Goal: Task Accomplishment & Management: Complete application form

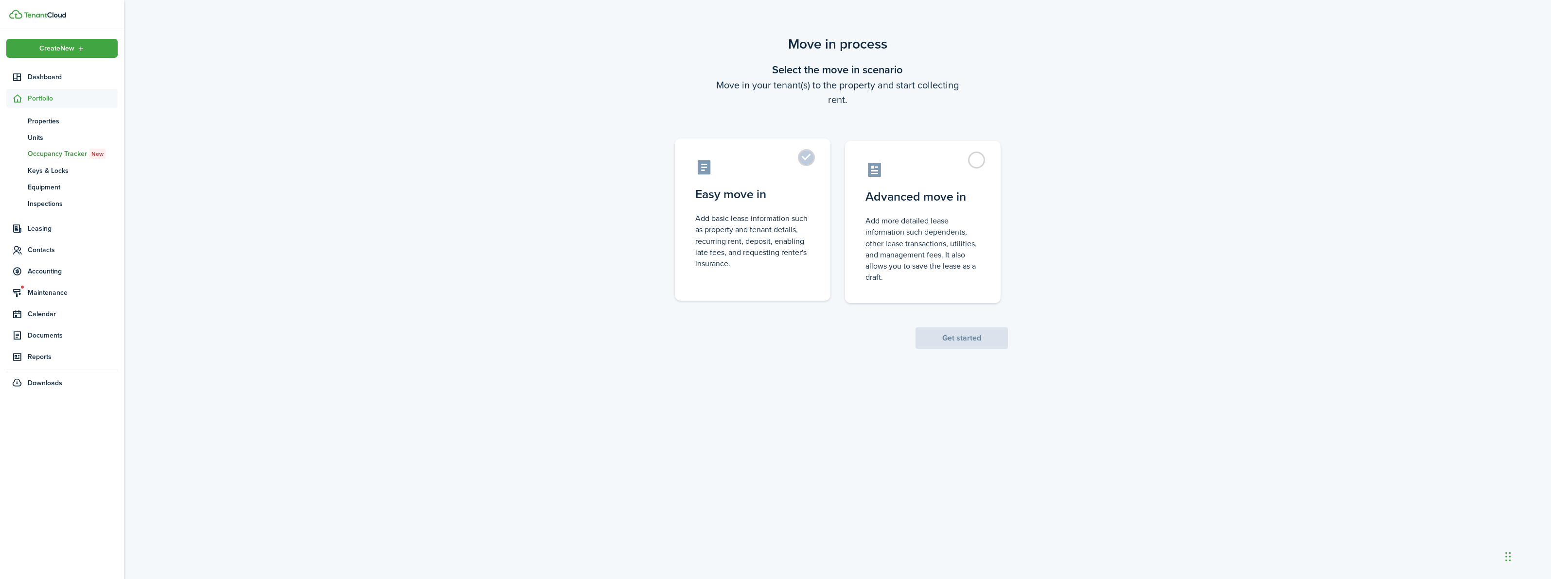
click at [808, 161] on label "Easy move in Add basic lease information such as property and tenant details, r…" at bounding box center [753, 220] width 156 height 162
radio input "true"
click at [983, 338] on button "Get started" at bounding box center [961, 338] width 92 height 21
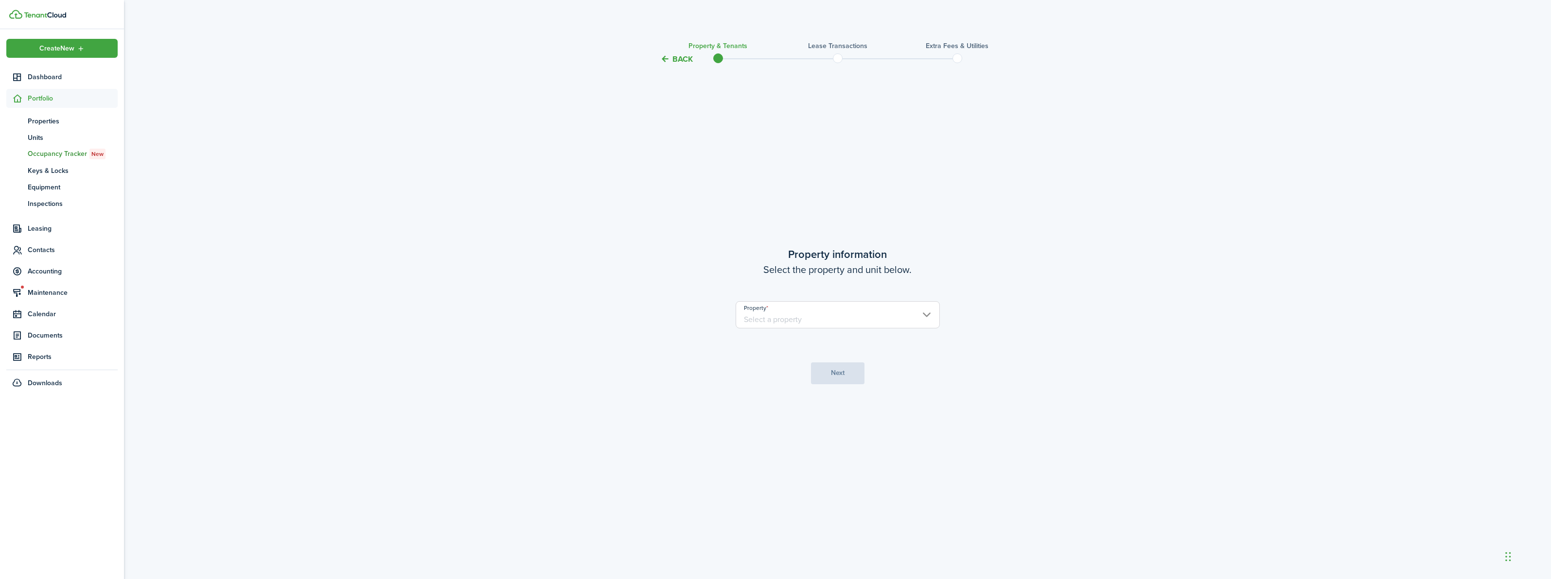
click at [827, 319] on input "Property" at bounding box center [837, 314] width 204 height 27
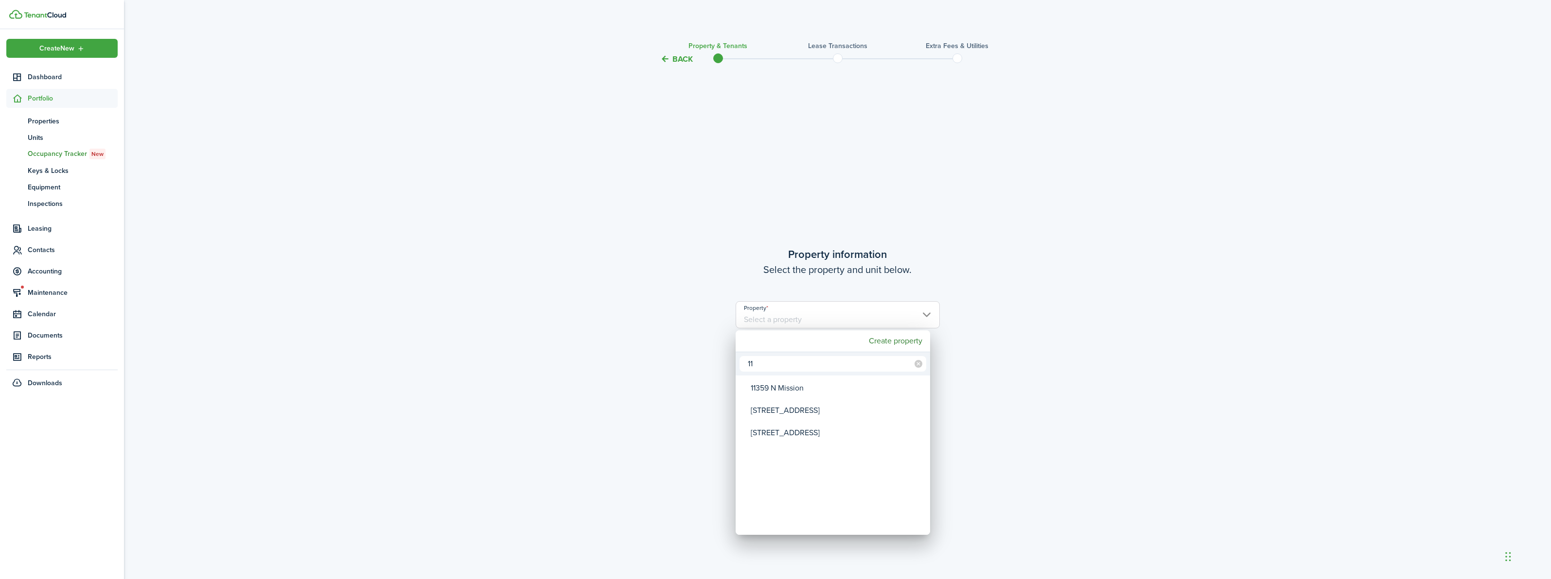
type input "1"
type input "CORNW"
click at [793, 386] on div "[PERSON_NAME] HOME" at bounding box center [837, 388] width 172 height 22
type input "[PERSON_NAME] HOME"
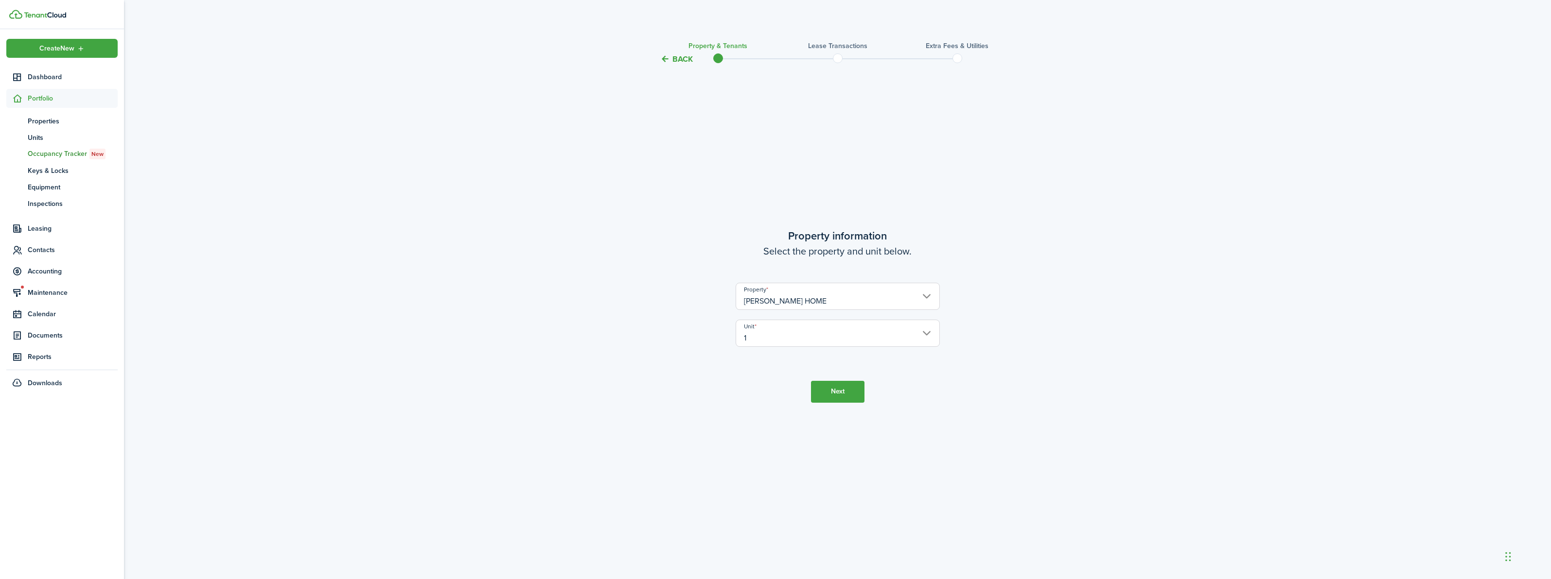
click at [851, 399] on button "Next" at bounding box center [837, 392] width 53 height 22
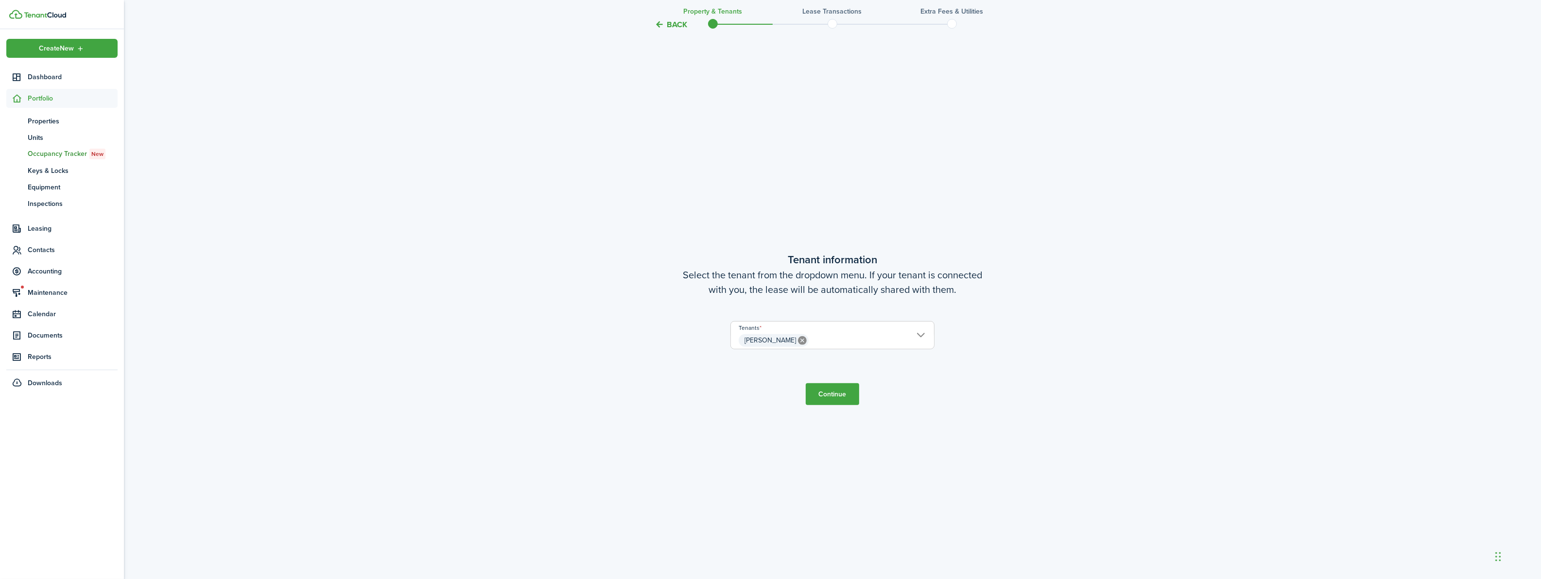
scroll to position [514, 0]
click at [828, 396] on button "Continue" at bounding box center [832, 394] width 53 height 22
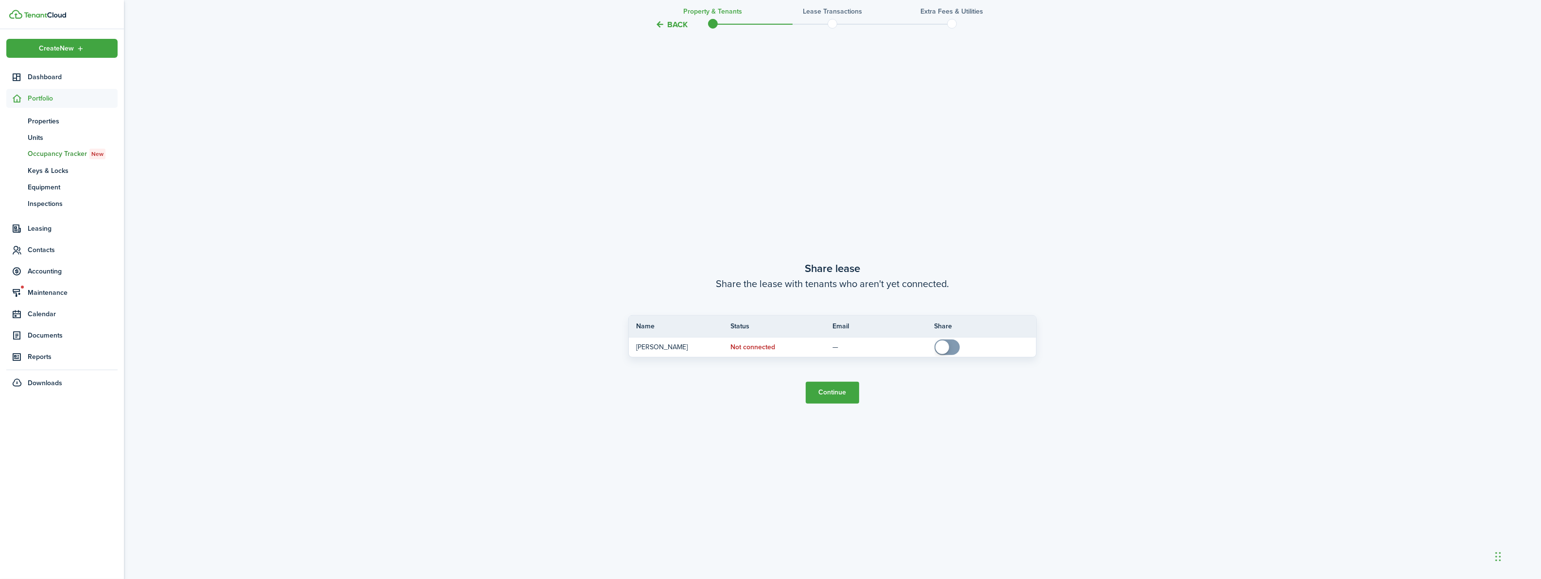
scroll to position [1094, 0]
click at [835, 389] on button "Continue" at bounding box center [832, 389] width 53 height 22
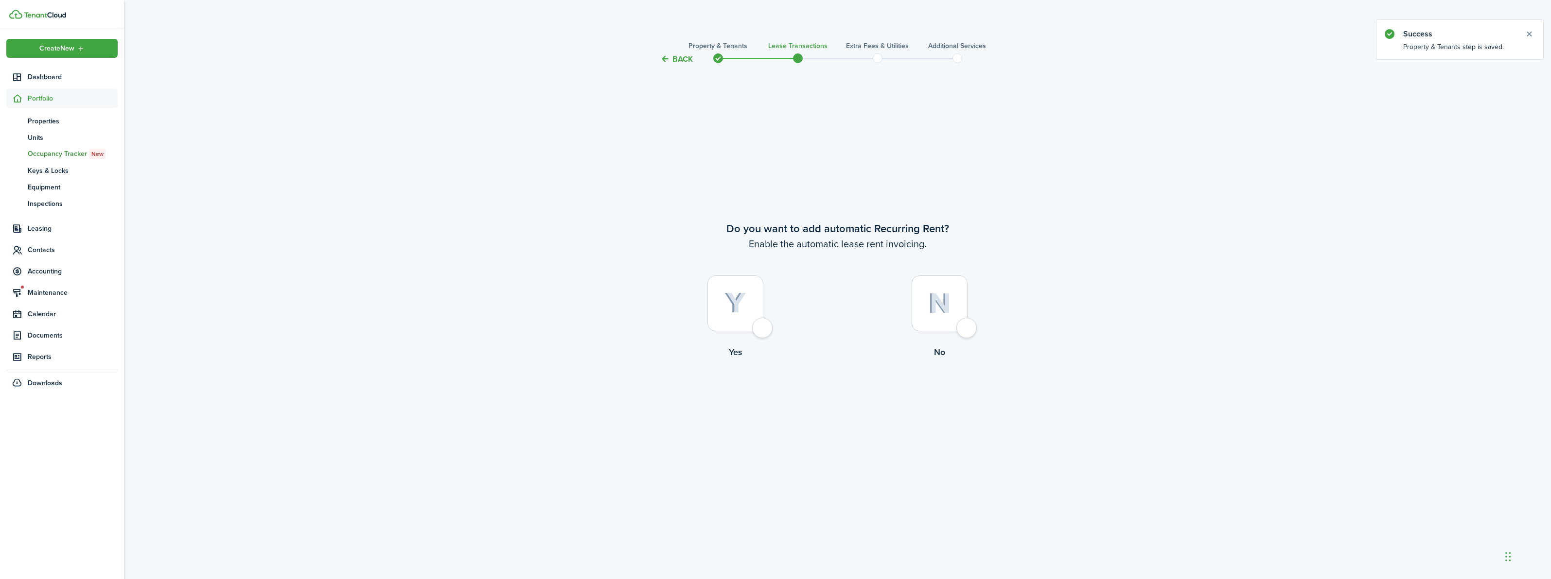
click at [762, 327] on div at bounding box center [735, 304] width 56 height 56
radio input "true"
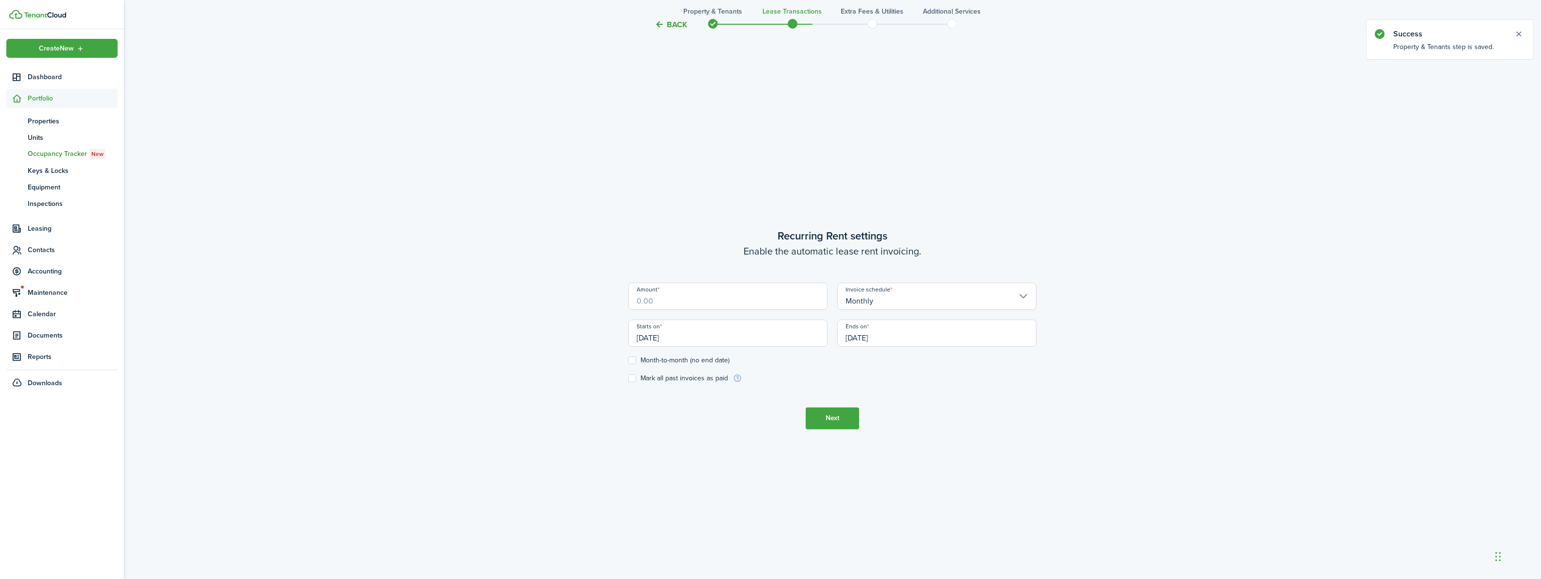
scroll to position [514, 0]
click at [674, 299] on input "Amount" at bounding box center [728, 295] width 199 height 27
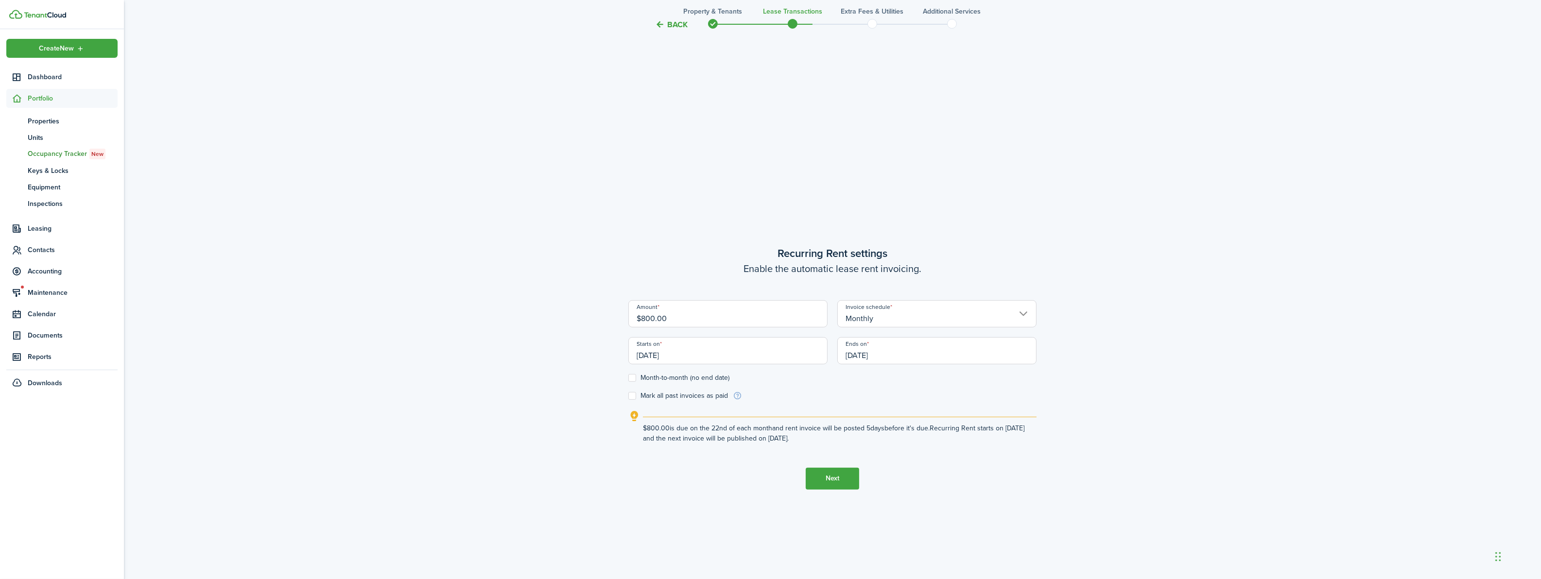
scroll to position [454, 0]
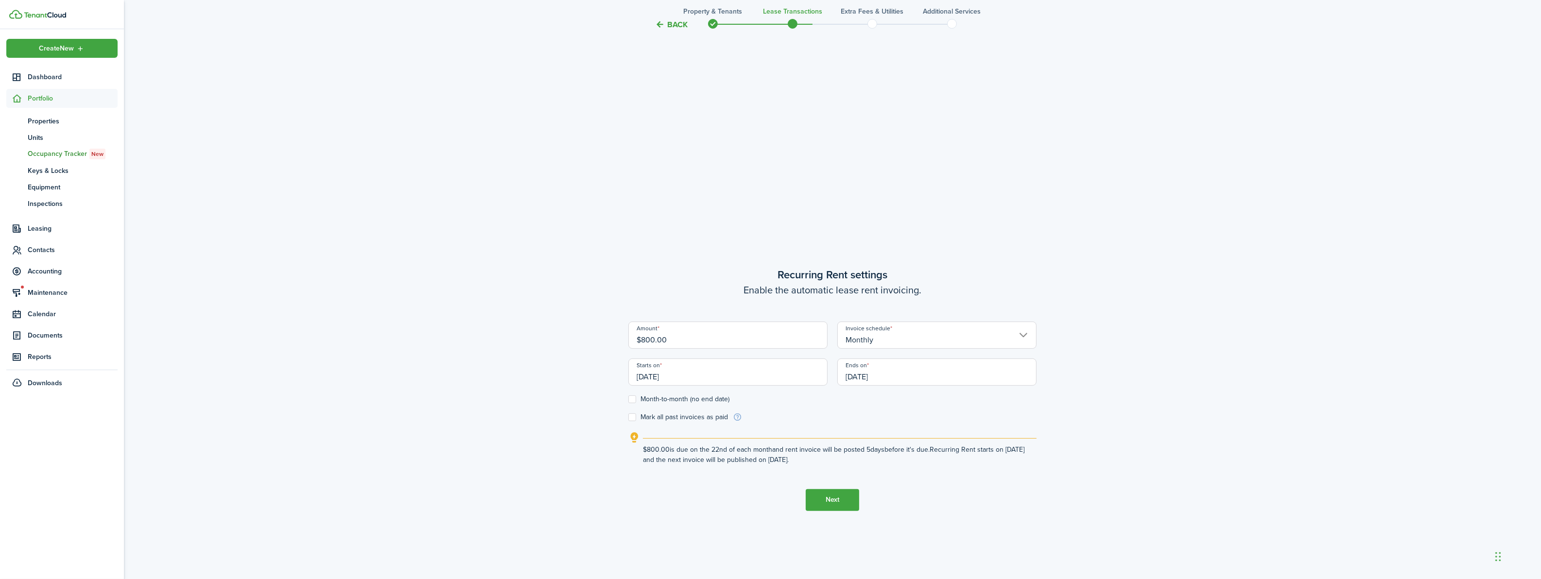
click at [696, 383] on input "[DATE]" at bounding box center [728, 372] width 199 height 27
type input "$800.00"
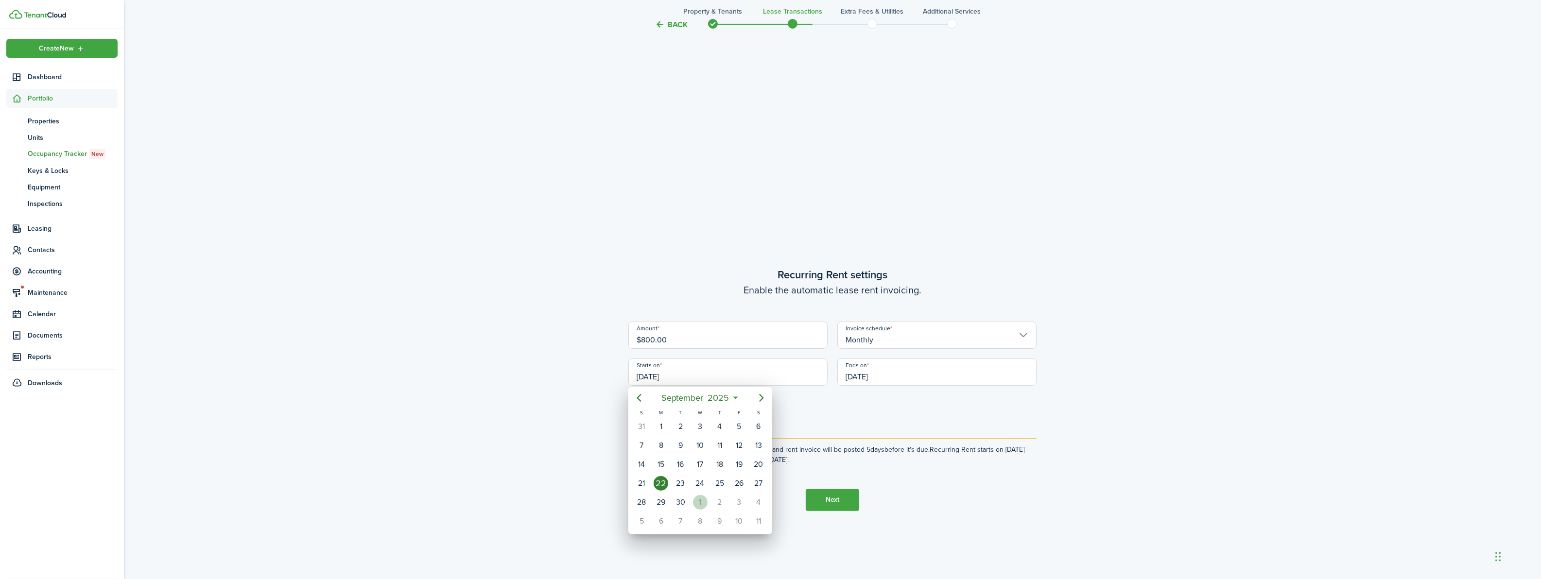
click at [698, 501] on div "1" at bounding box center [700, 502] width 15 height 15
type input "[DATE]"
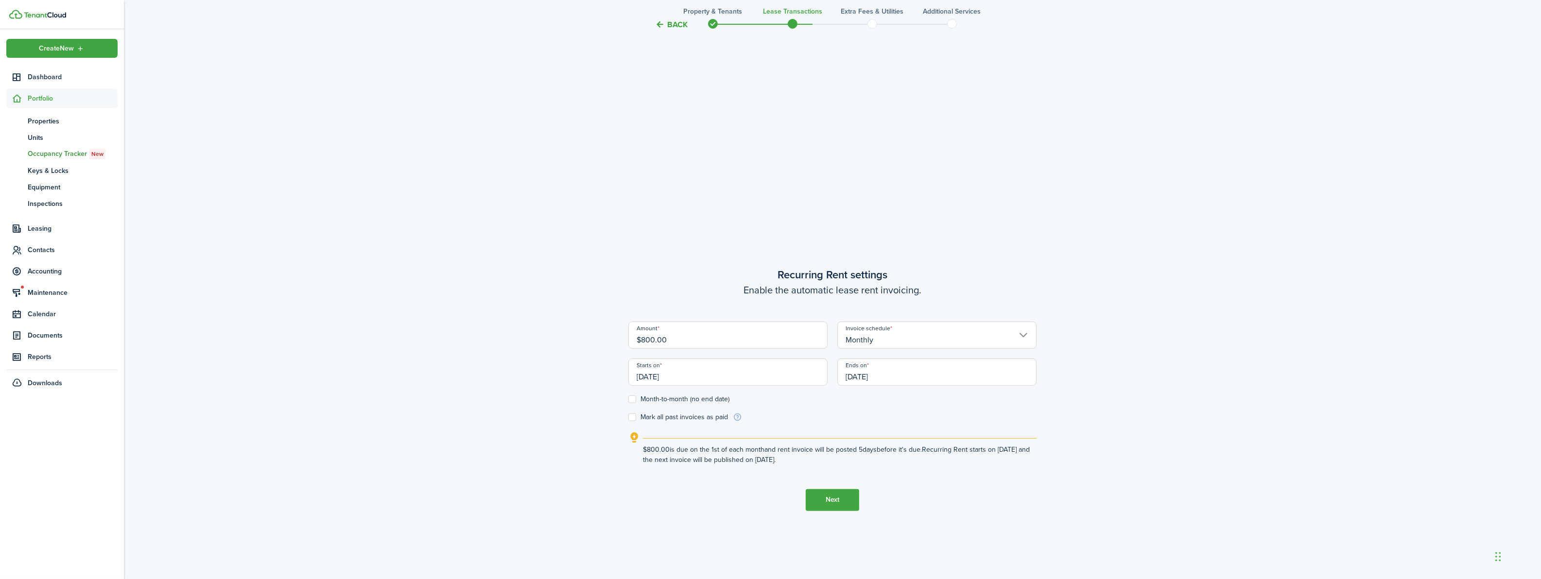
scroll to position [0, 0]
click at [902, 383] on input "[DATE]" at bounding box center [937, 372] width 199 height 27
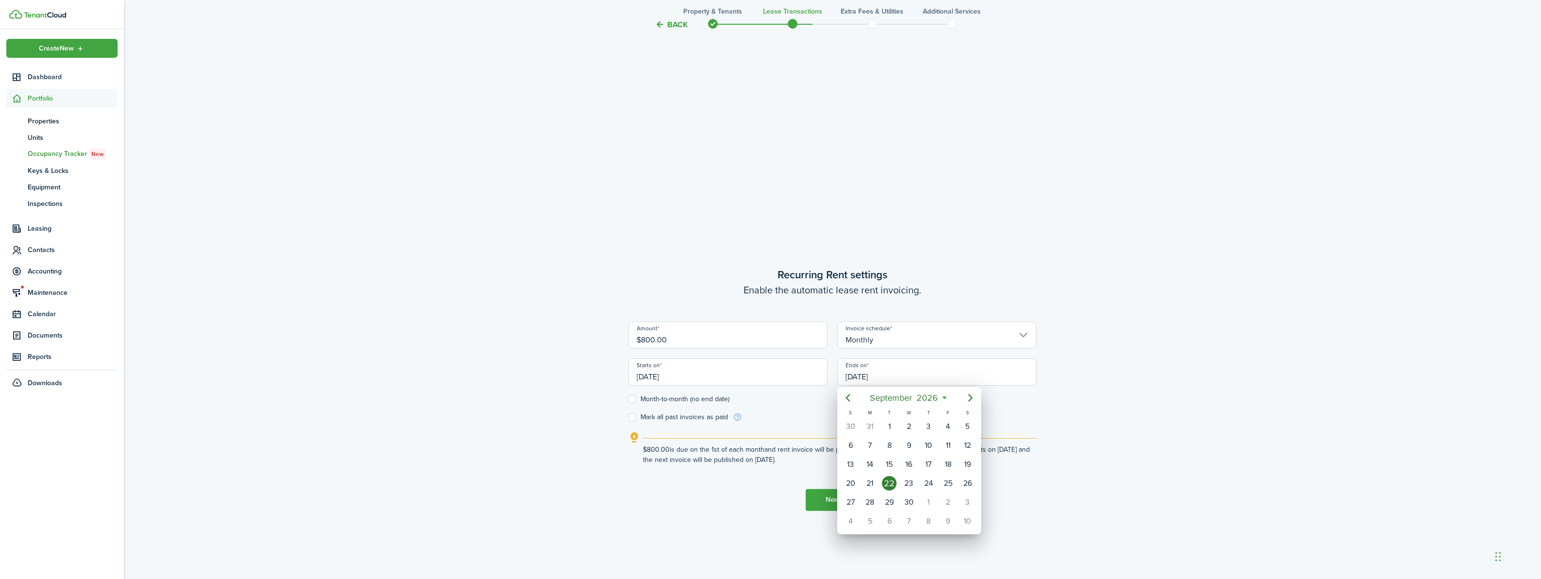
click at [1099, 402] on div at bounding box center [770, 289] width 1697 height 735
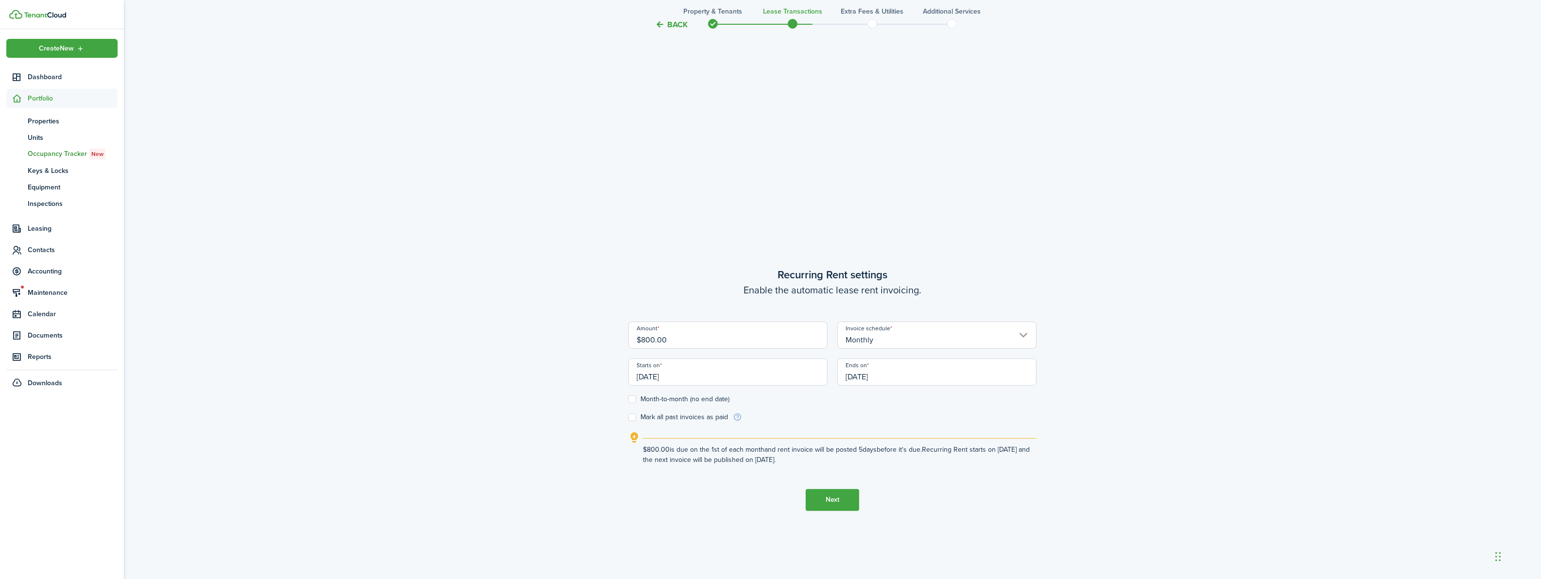
click at [836, 497] on button "Next" at bounding box center [832, 500] width 53 height 22
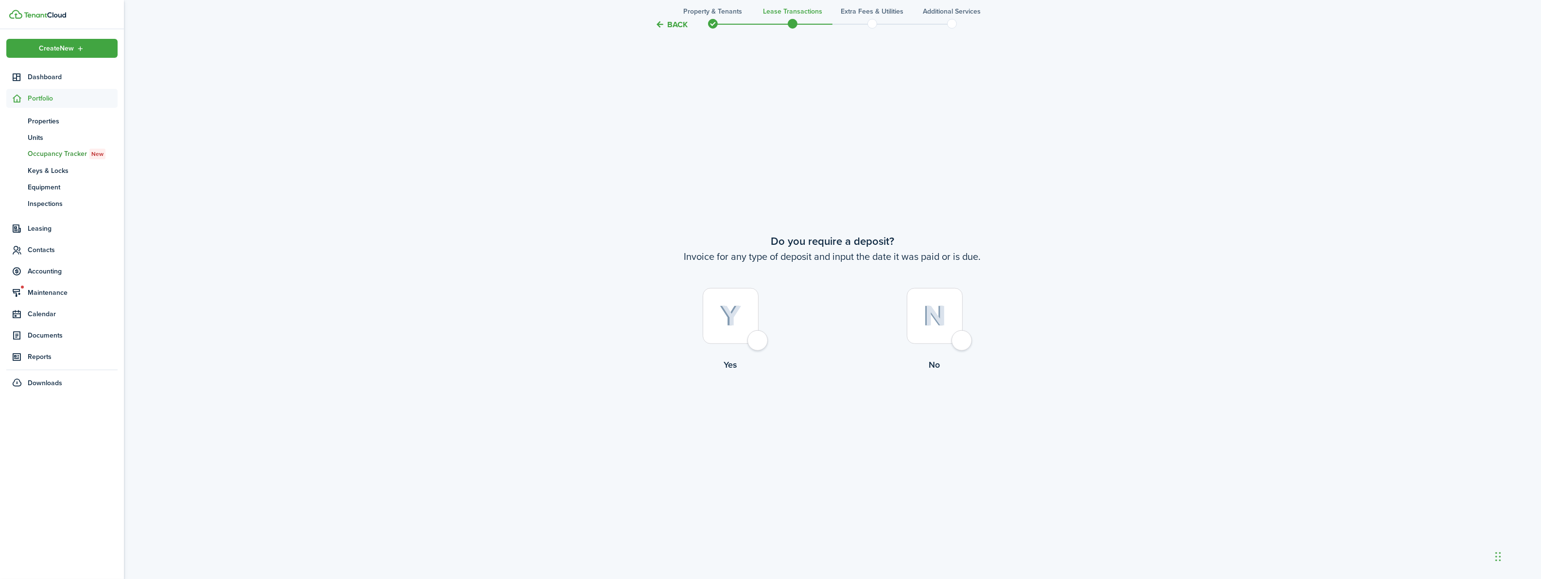
scroll to position [1094, 0]
click at [963, 344] on div at bounding box center [935, 316] width 56 height 56
radio input "true"
click at [759, 344] on div at bounding box center [731, 316] width 56 height 56
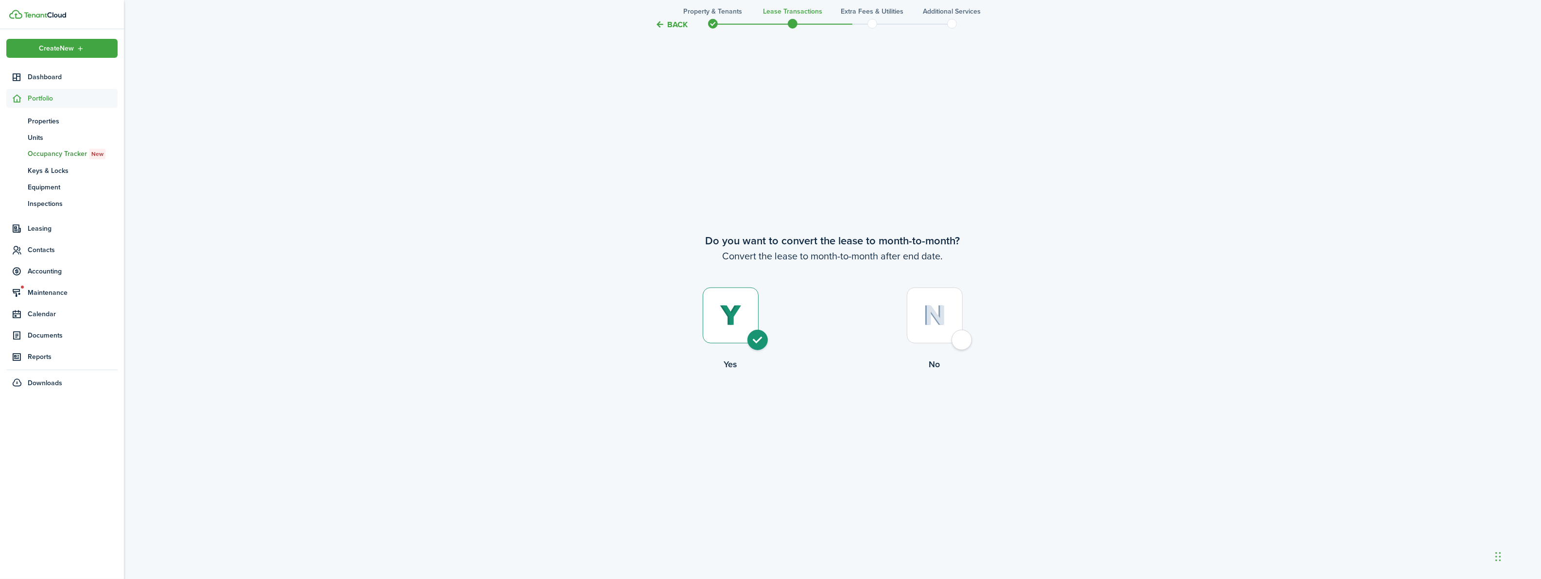
radio input "true"
click at [825, 412] on button "Continue" at bounding box center [832, 412] width 53 height 22
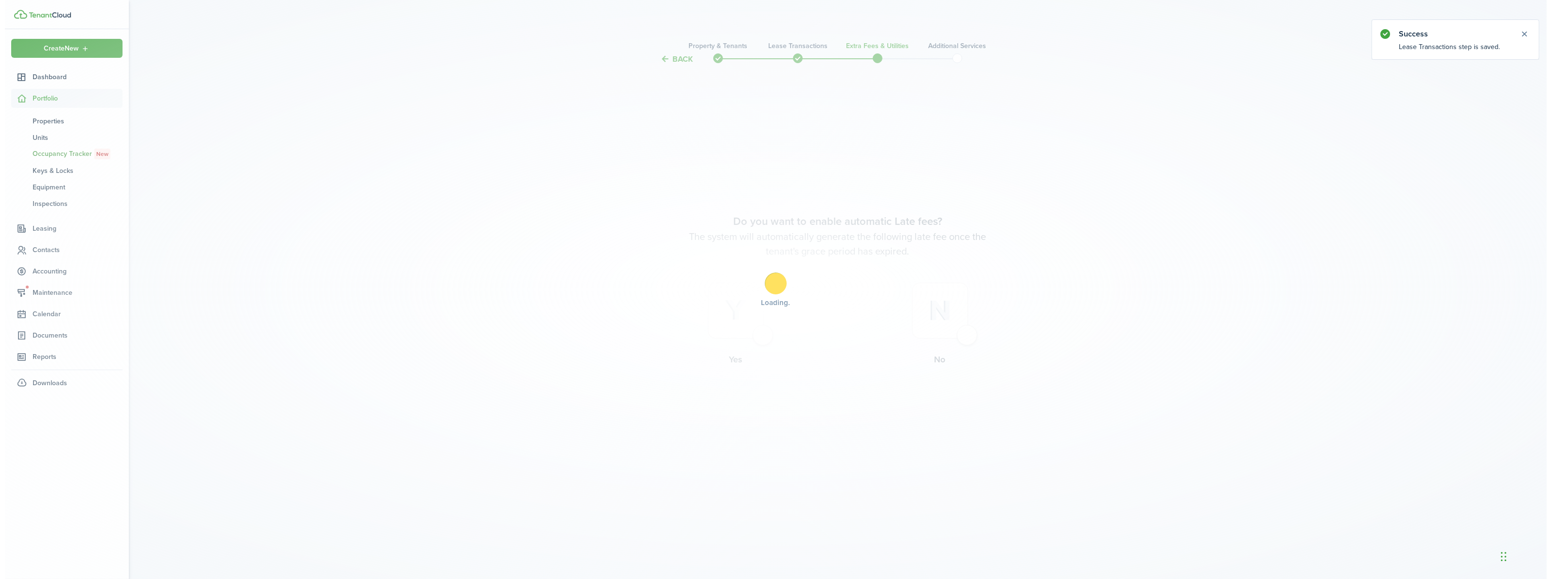
scroll to position [0, 0]
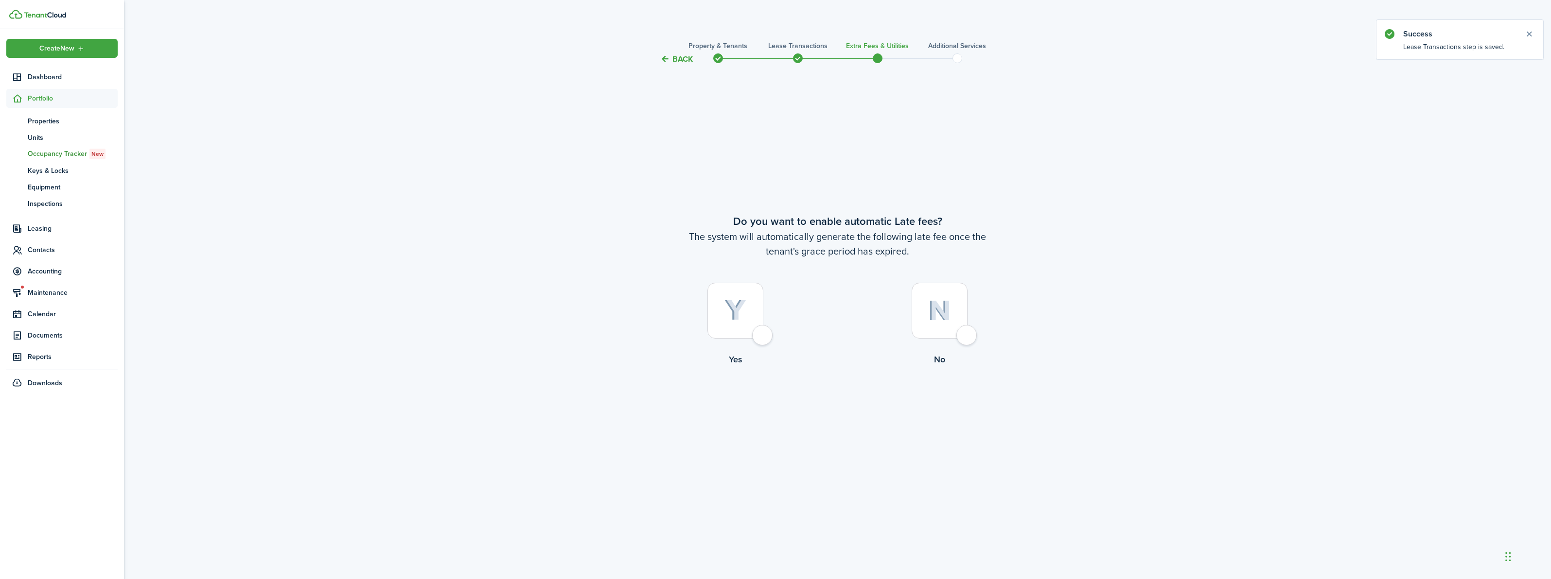
click at [762, 334] on div at bounding box center [735, 311] width 56 height 56
radio input "true"
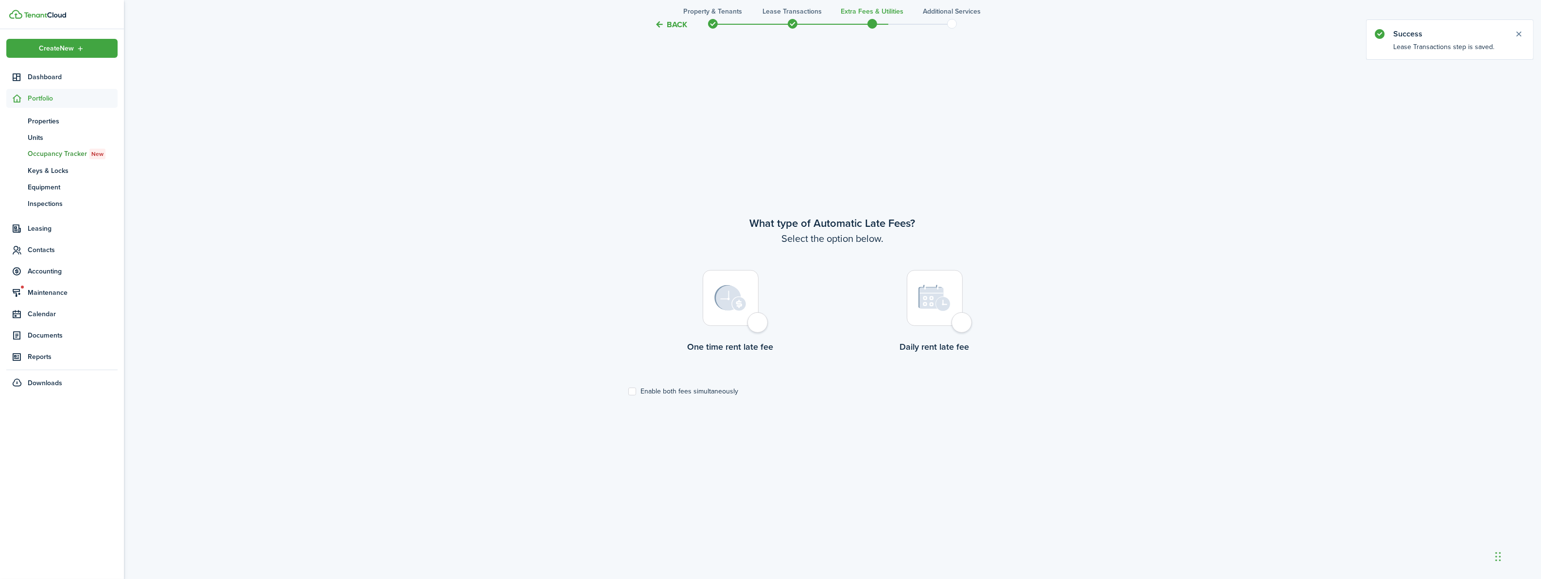
scroll to position [514, 0]
click at [757, 326] on div at bounding box center [731, 298] width 56 height 56
radio input "true"
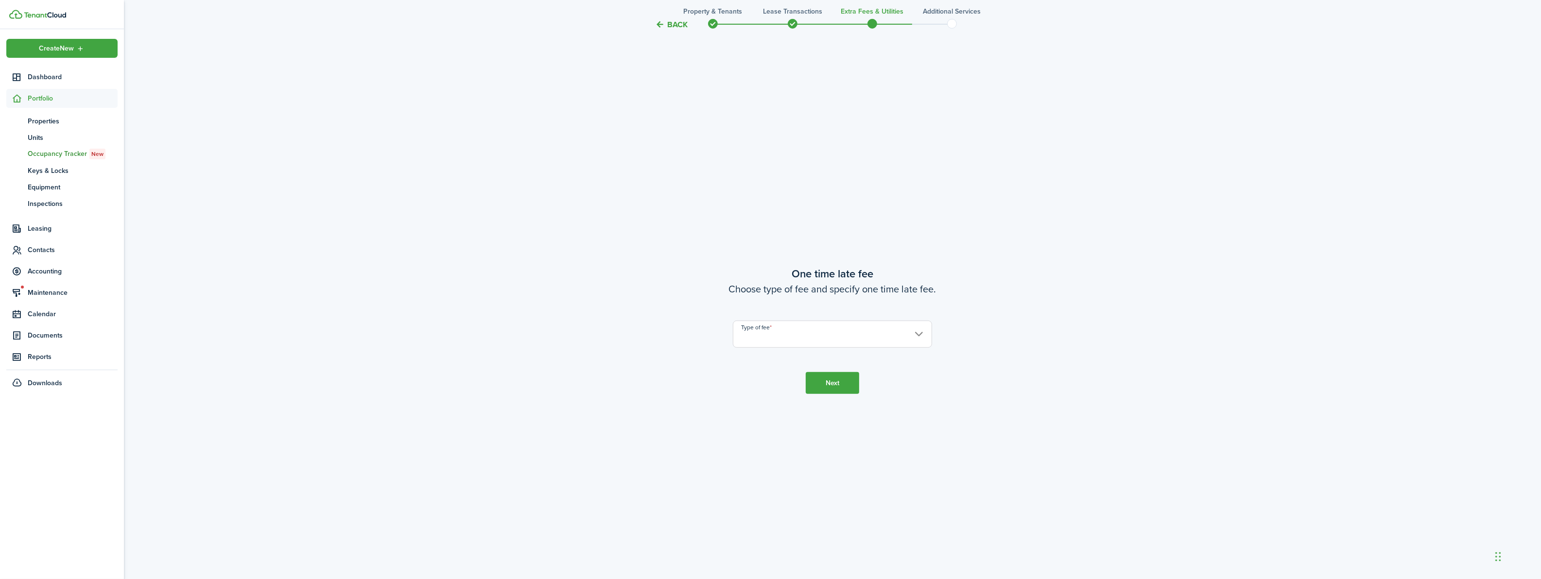
scroll to position [1094, 0]
click at [771, 333] on input "Type of fee" at bounding box center [832, 331] width 199 height 27
click at [773, 353] on div "Fixed amount" at bounding box center [807, 357] width 119 height 17
type input "Fixed amount"
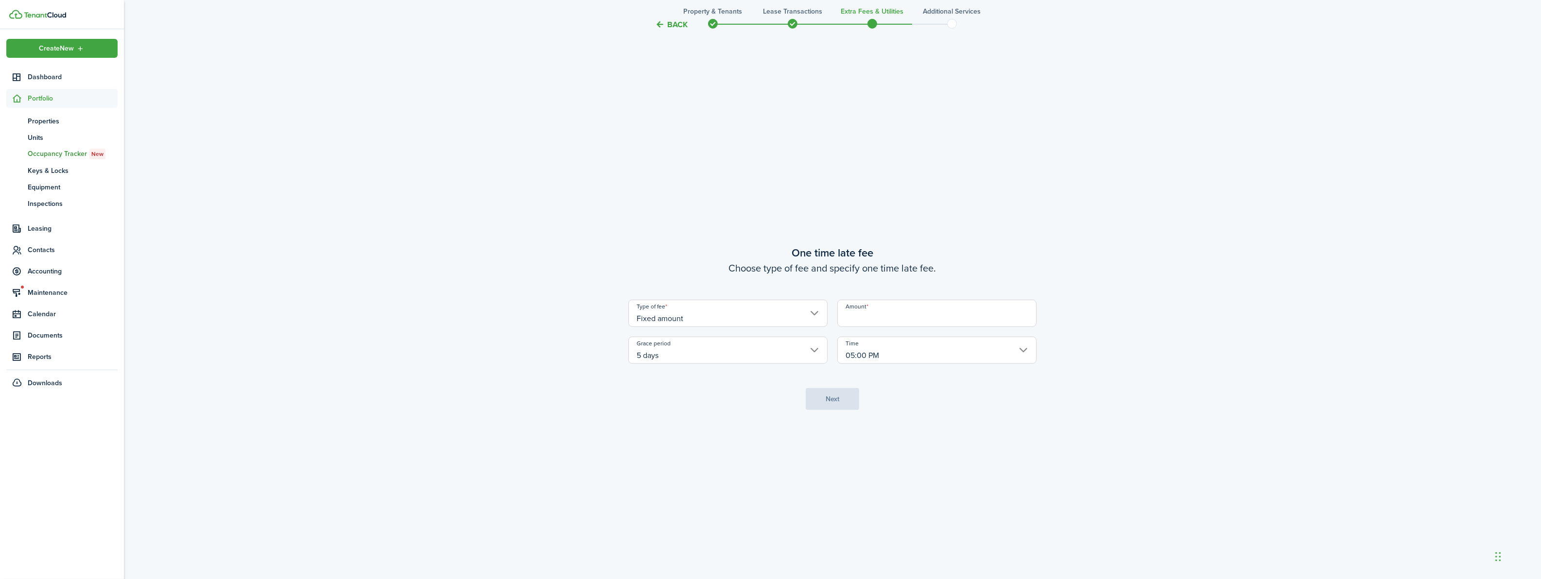
click at [882, 322] on input "Amount" at bounding box center [937, 313] width 199 height 27
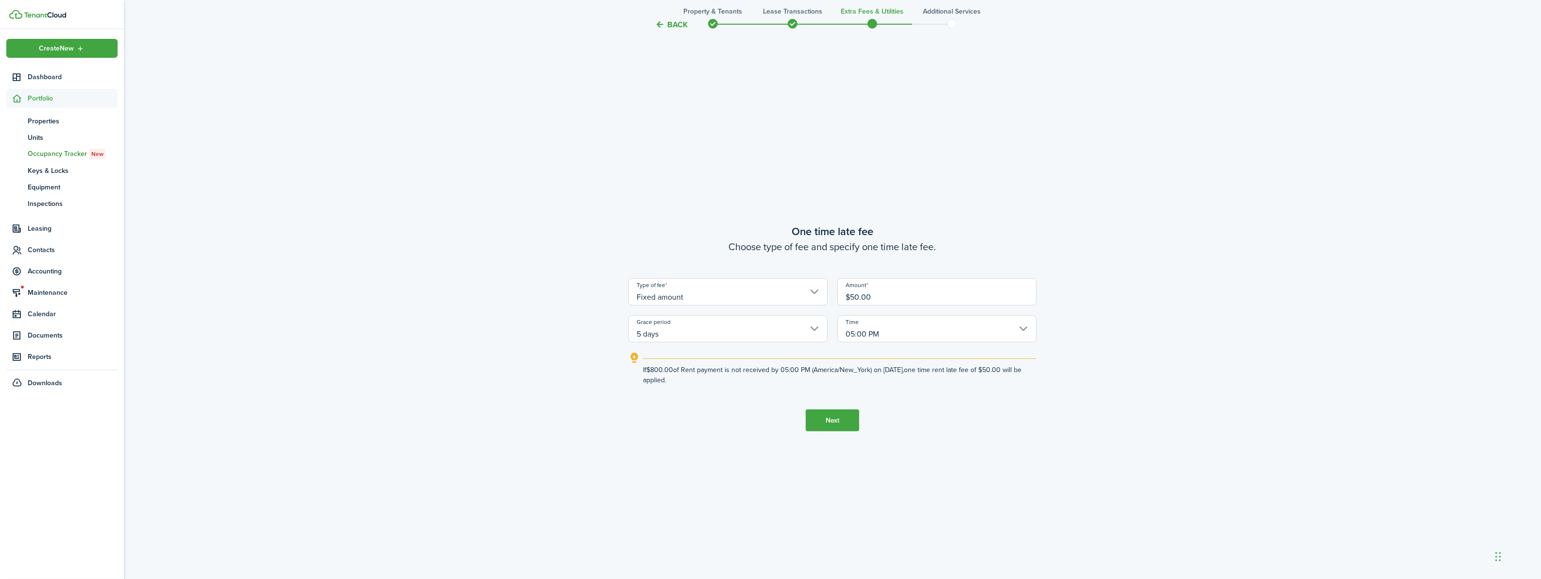
type input "$50.00"
click at [834, 421] on button "Next" at bounding box center [832, 421] width 53 height 22
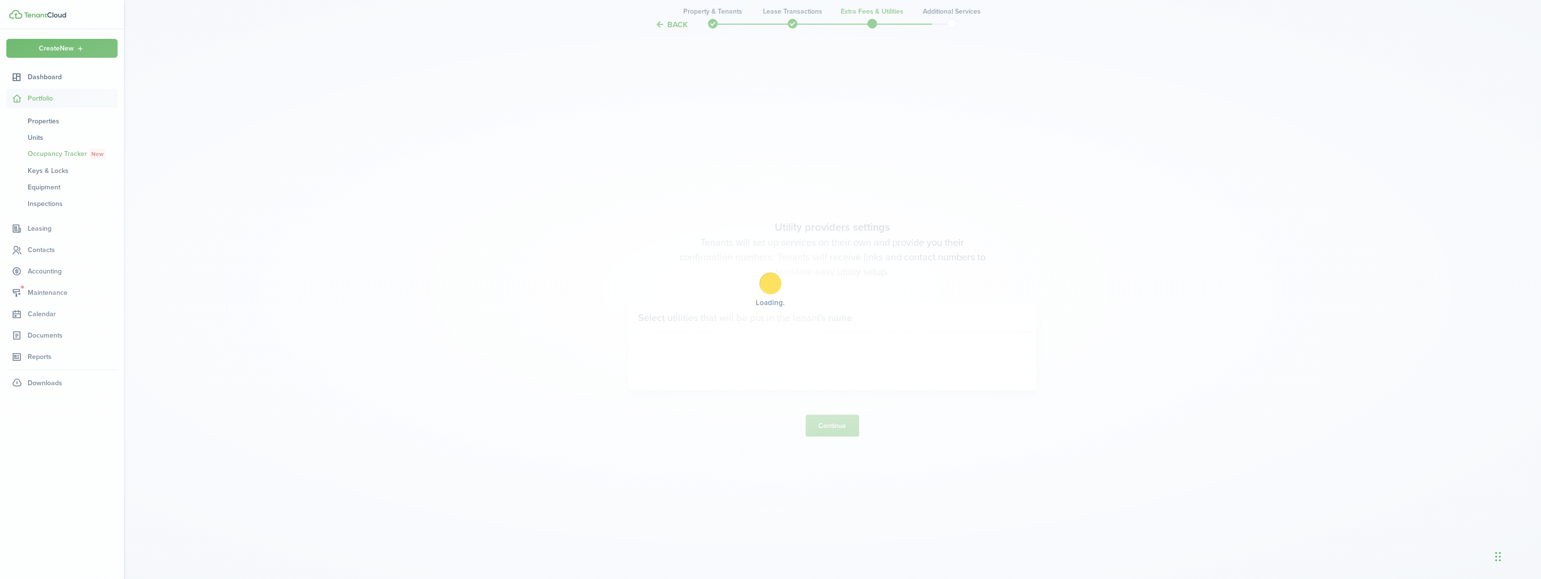
scroll to position [1674, 0]
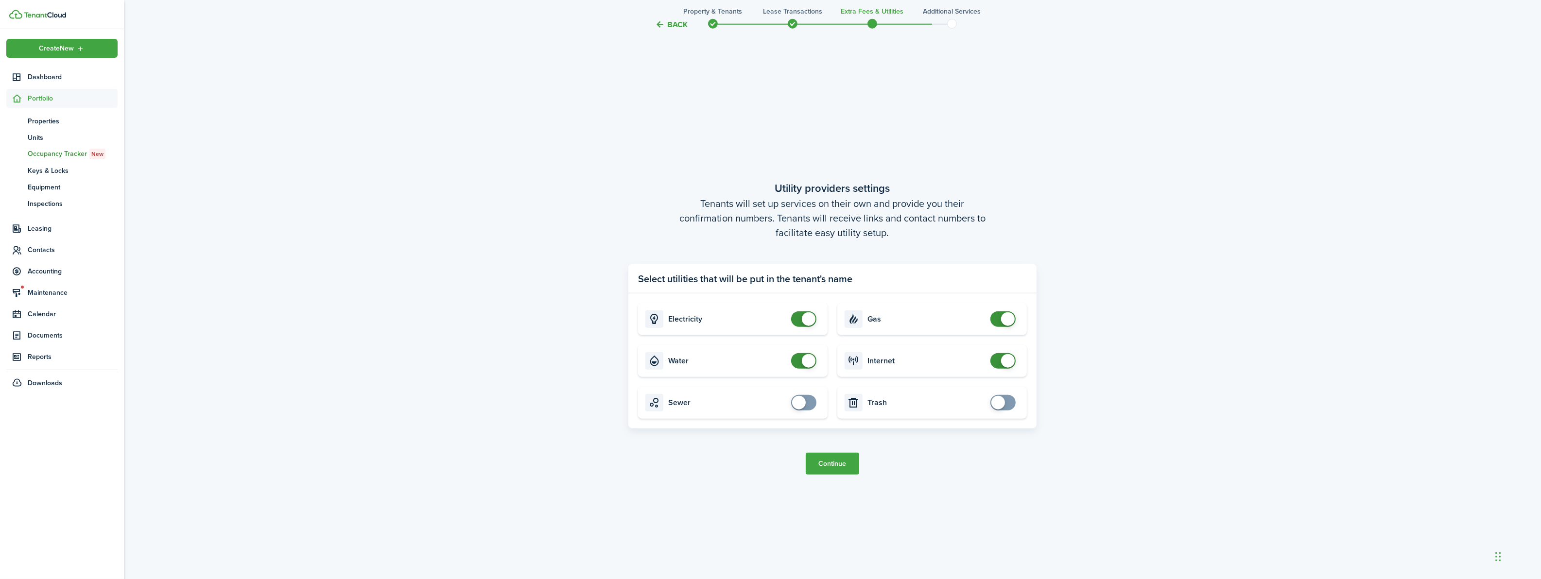
click at [843, 462] on button "Continue" at bounding box center [832, 464] width 53 height 22
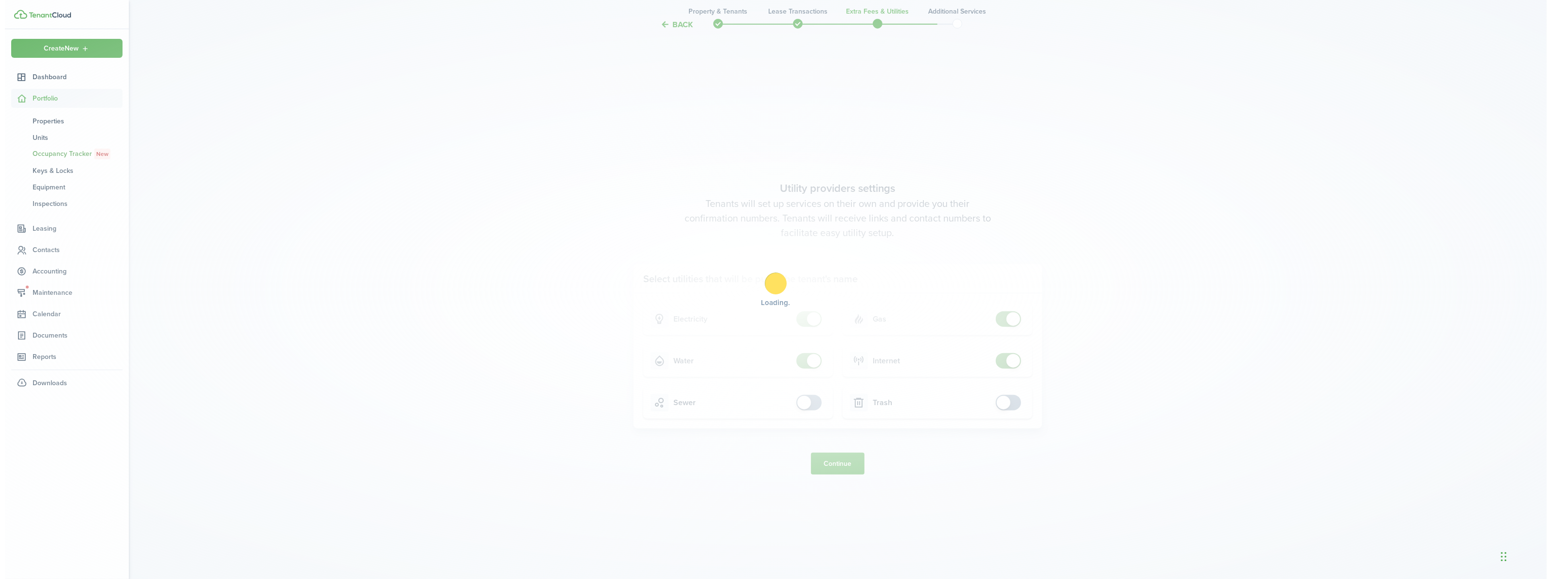
scroll to position [0, 0]
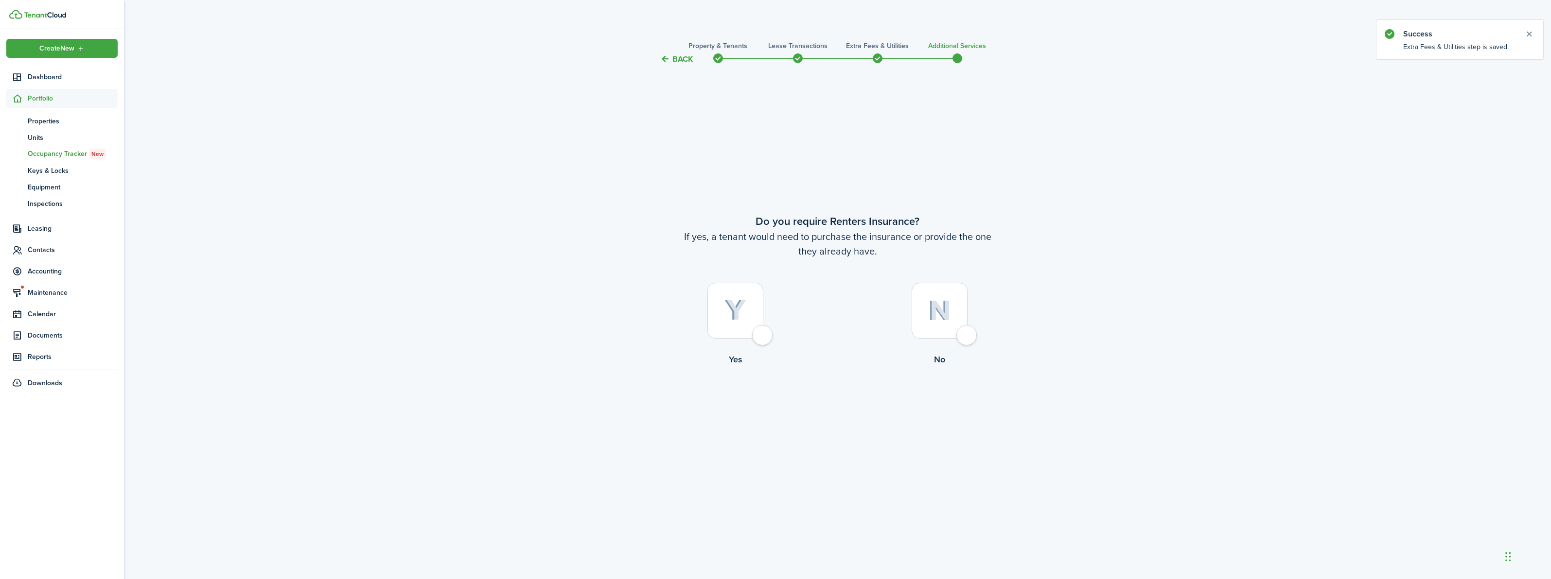
click at [763, 335] on div at bounding box center [735, 311] width 56 height 56
radio input "true"
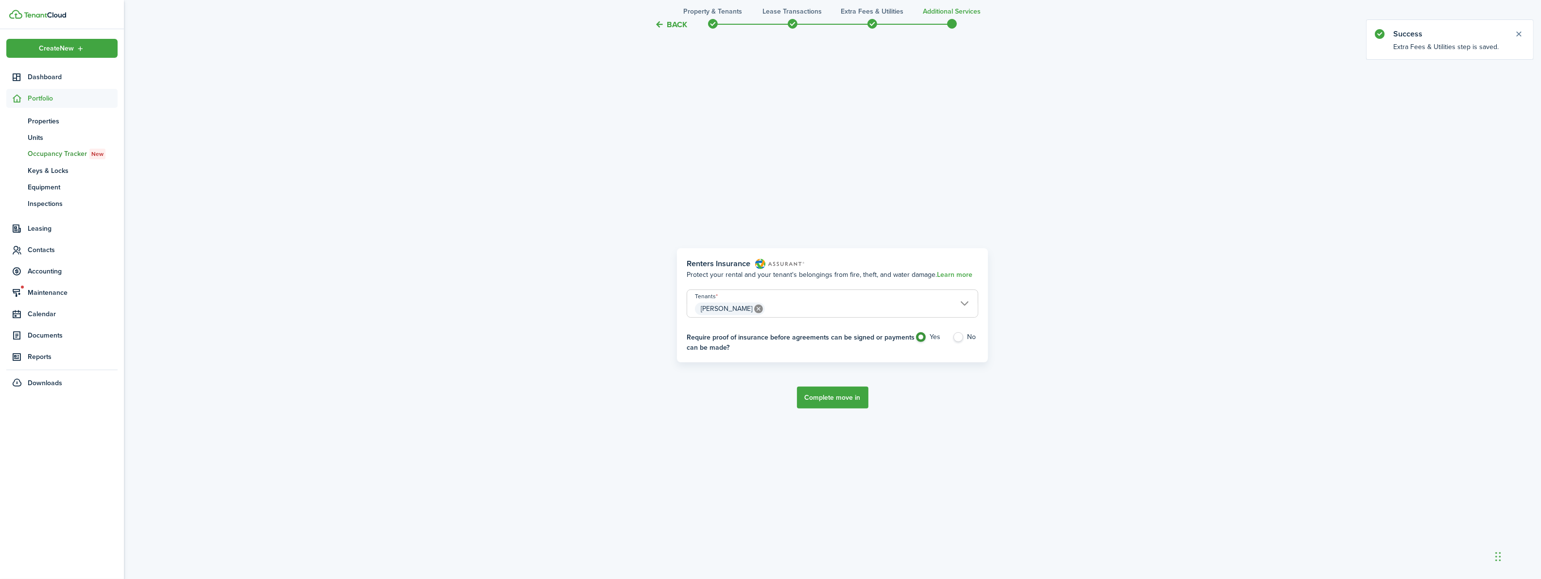
scroll to position [514, 0]
click at [825, 395] on button "Complete move in" at bounding box center [832, 397] width 71 height 22
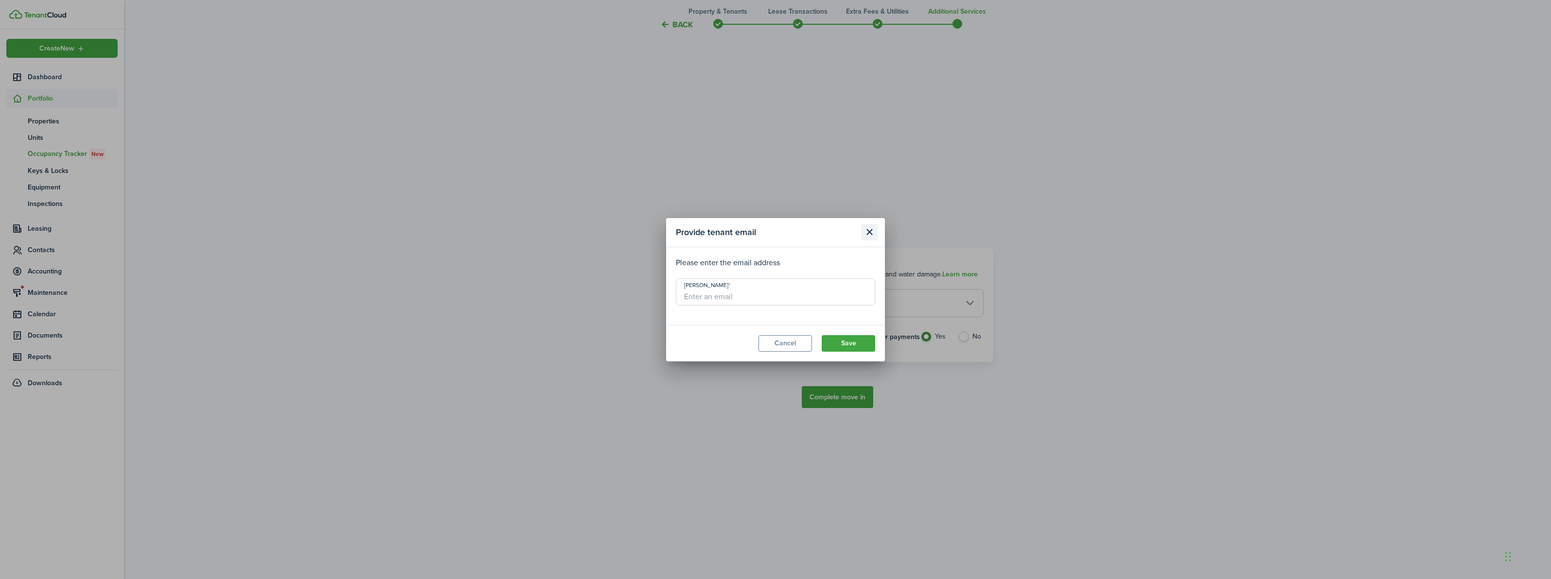
click at [867, 229] on button "Close modal" at bounding box center [869, 232] width 17 height 17
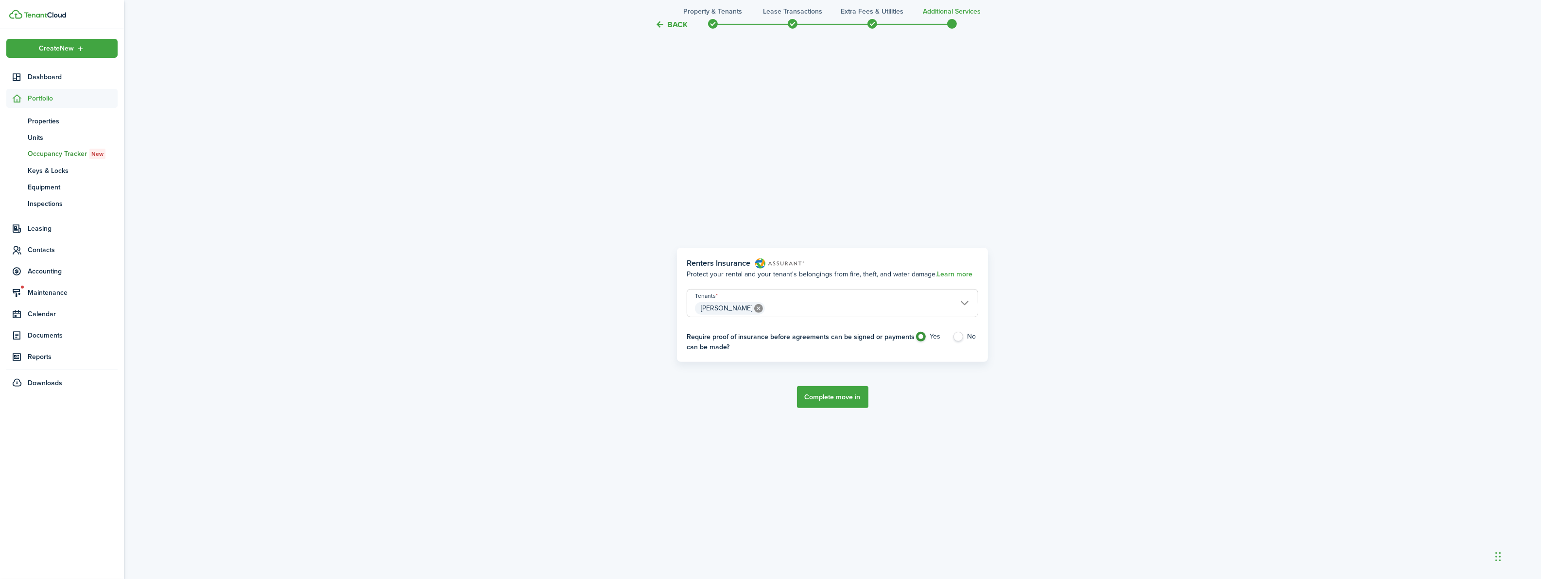
click at [838, 400] on button "Complete move in" at bounding box center [832, 397] width 71 height 22
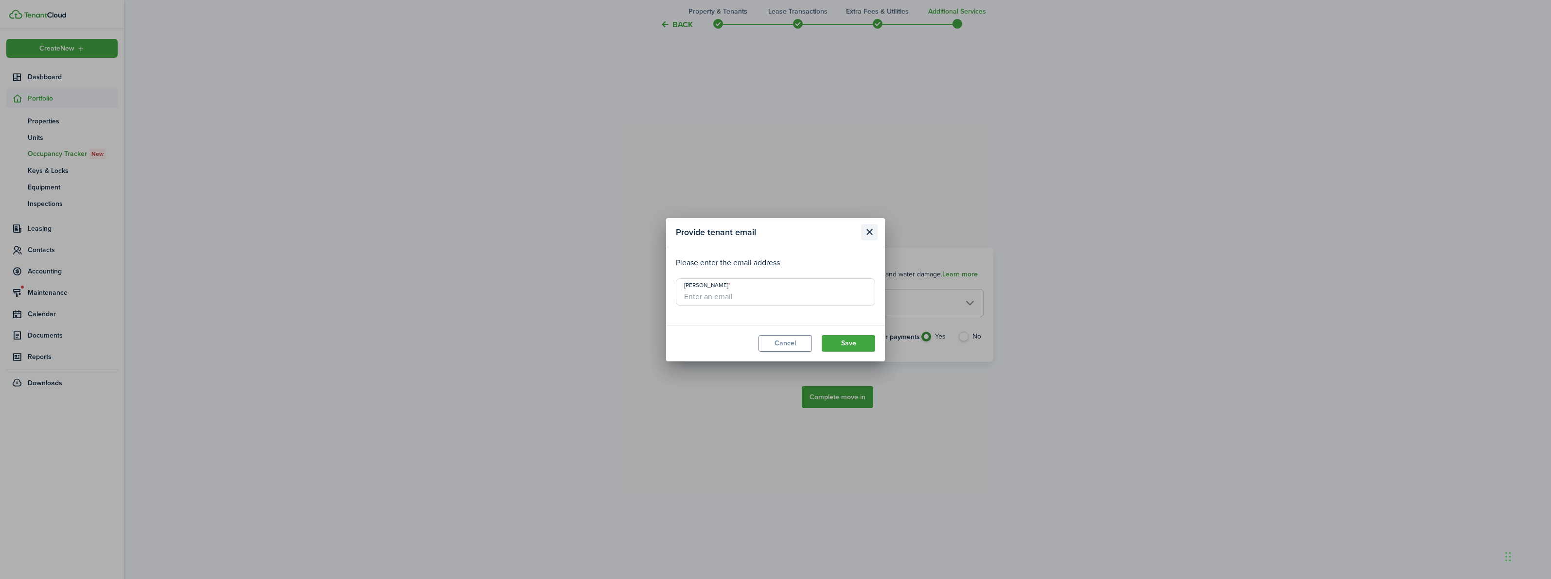
click at [869, 235] on button "Close modal" at bounding box center [869, 232] width 17 height 17
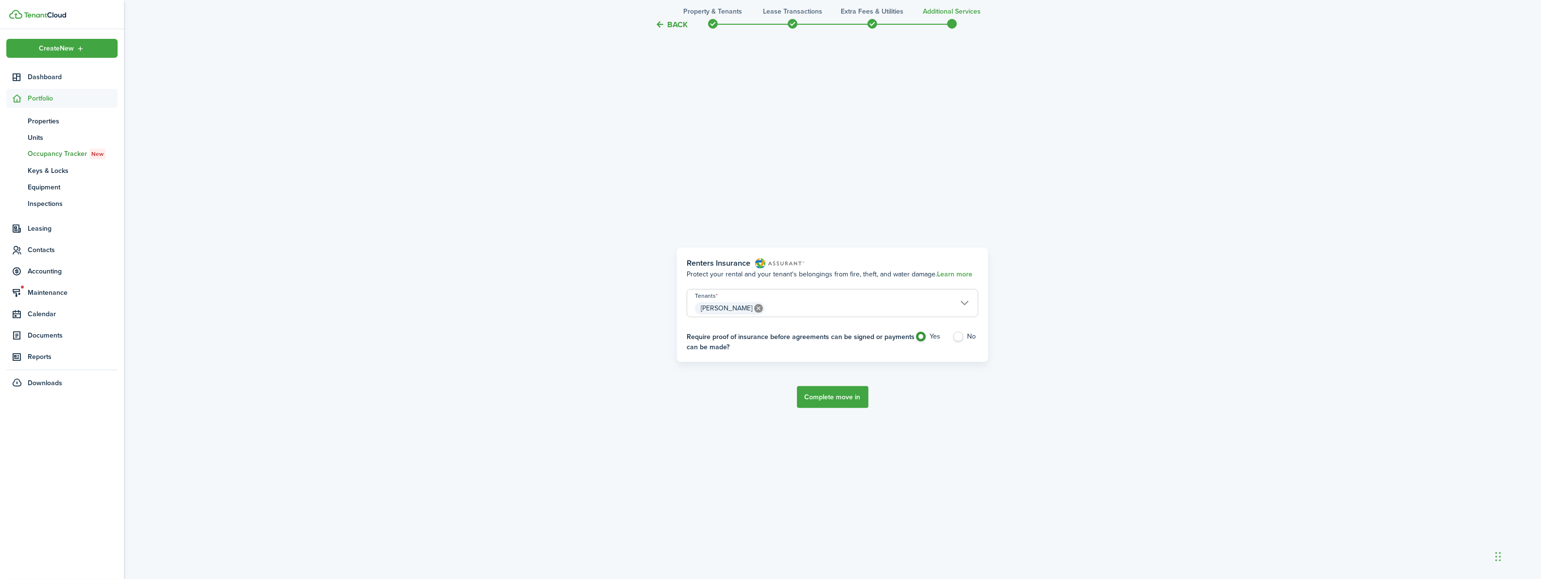
click at [963, 336] on label "No" at bounding box center [966, 339] width 26 height 15
radio input "false"
radio input "true"
click at [838, 397] on button "Complete move in" at bounding box center [832, 397] width 71 height 22
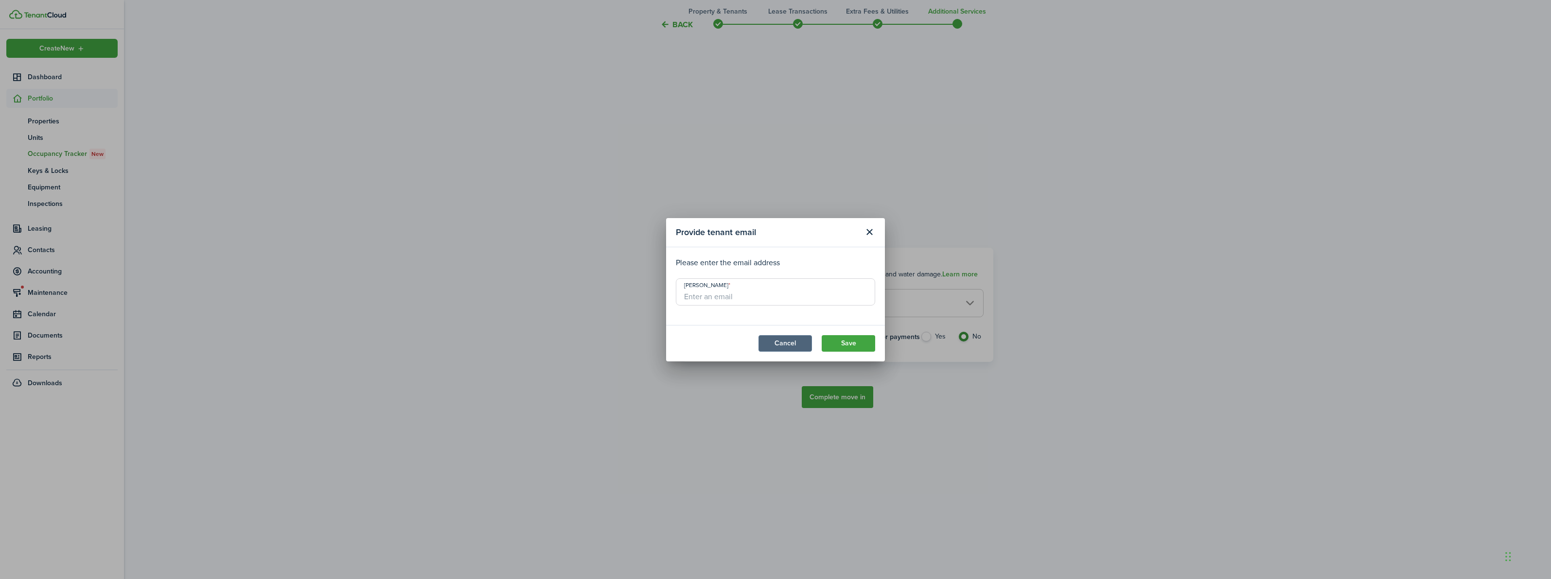
click at [791, 344] on button "Cancel" at bounding box center [784, 343] width 53 height 17
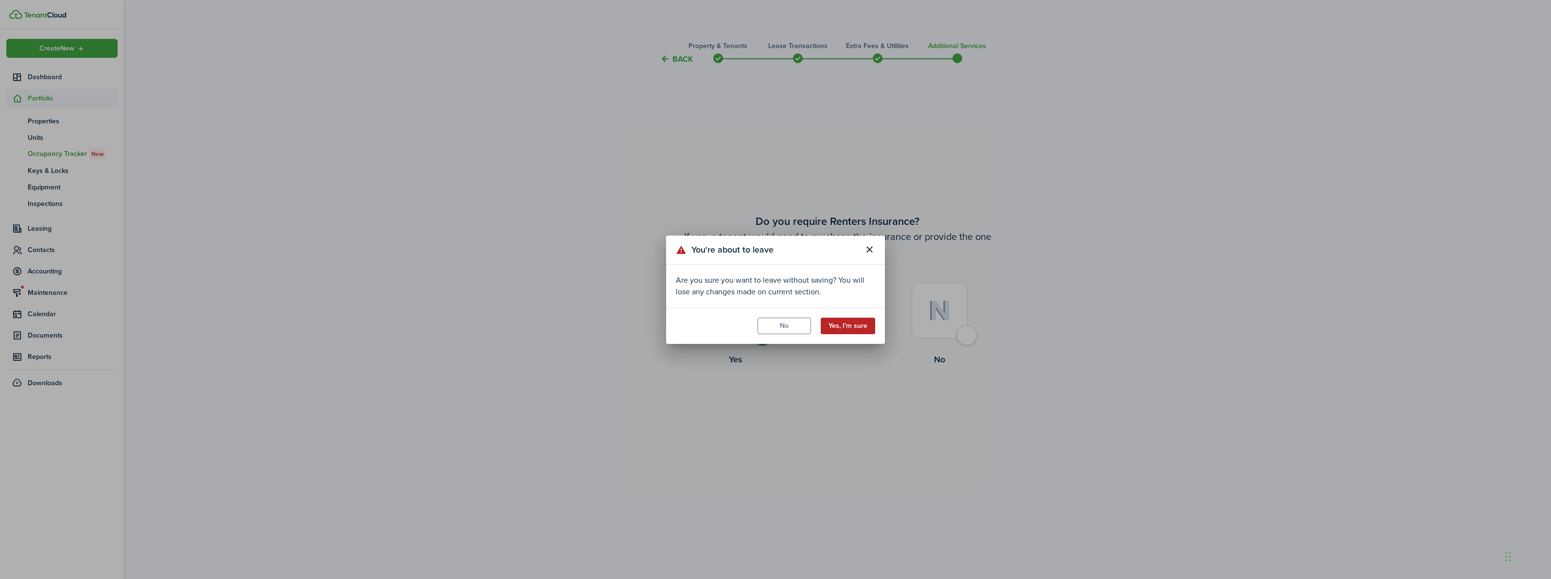
click at [855, 322] on button "Yes, I'm sure" at bounding box center [848, 326] width 54 height 17
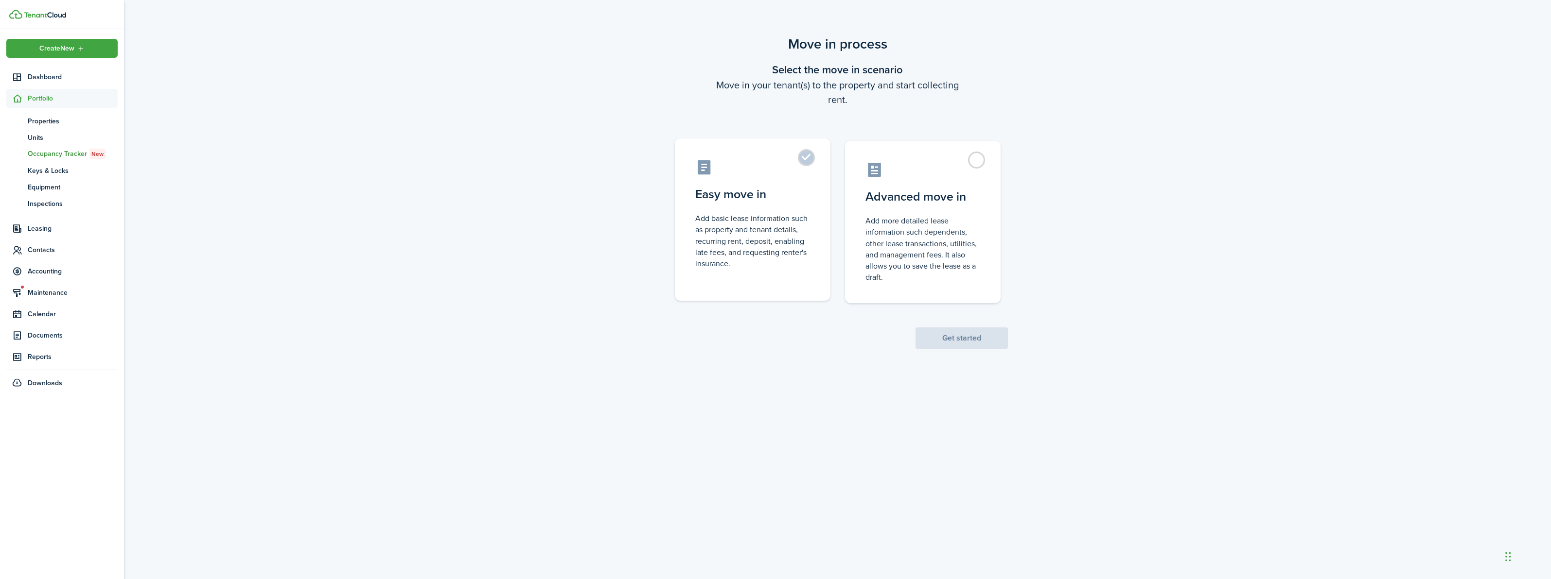
click at [802, 157] on label "Easy move in Add basic lease information such as property and tenant details, r…" at bounding box center [753, 220] width 156 height 162
radio input "true"
click at [932, 333] on button "Get started" at bounding box center [961, 338] width 92 height 21
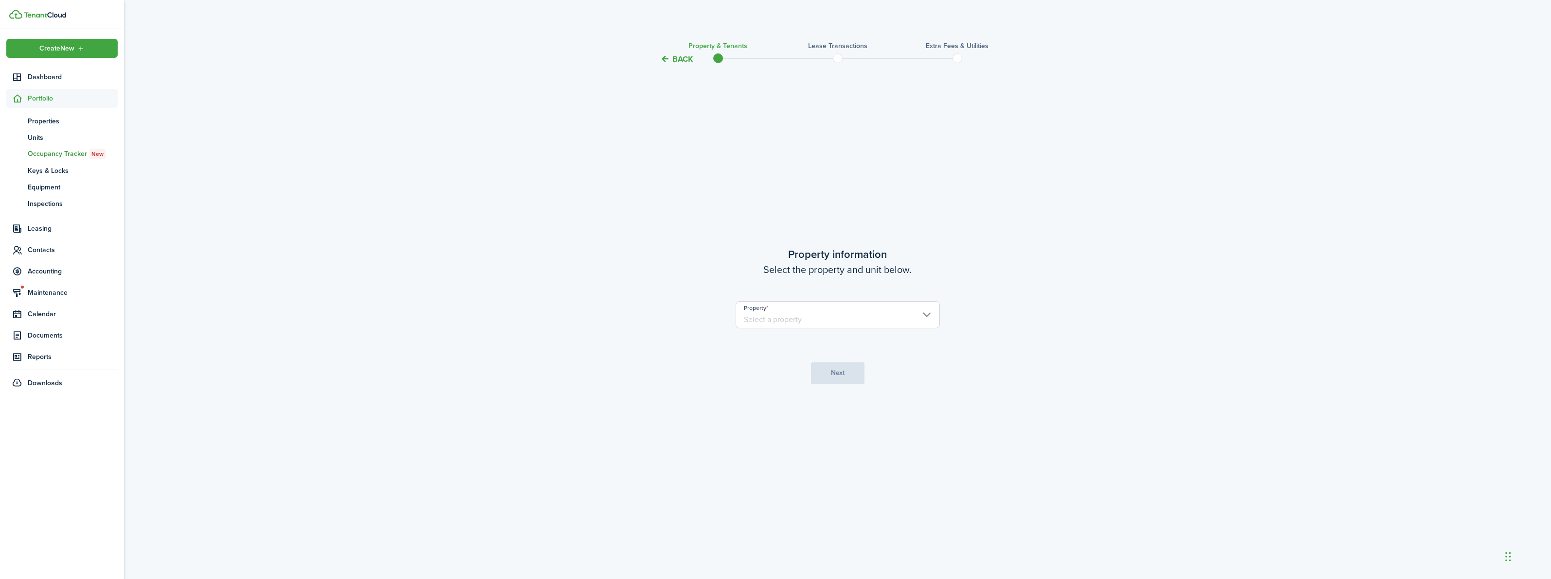
click at [809, 323] on input "Property" at bounding box center [837, 314] width 204 height 27
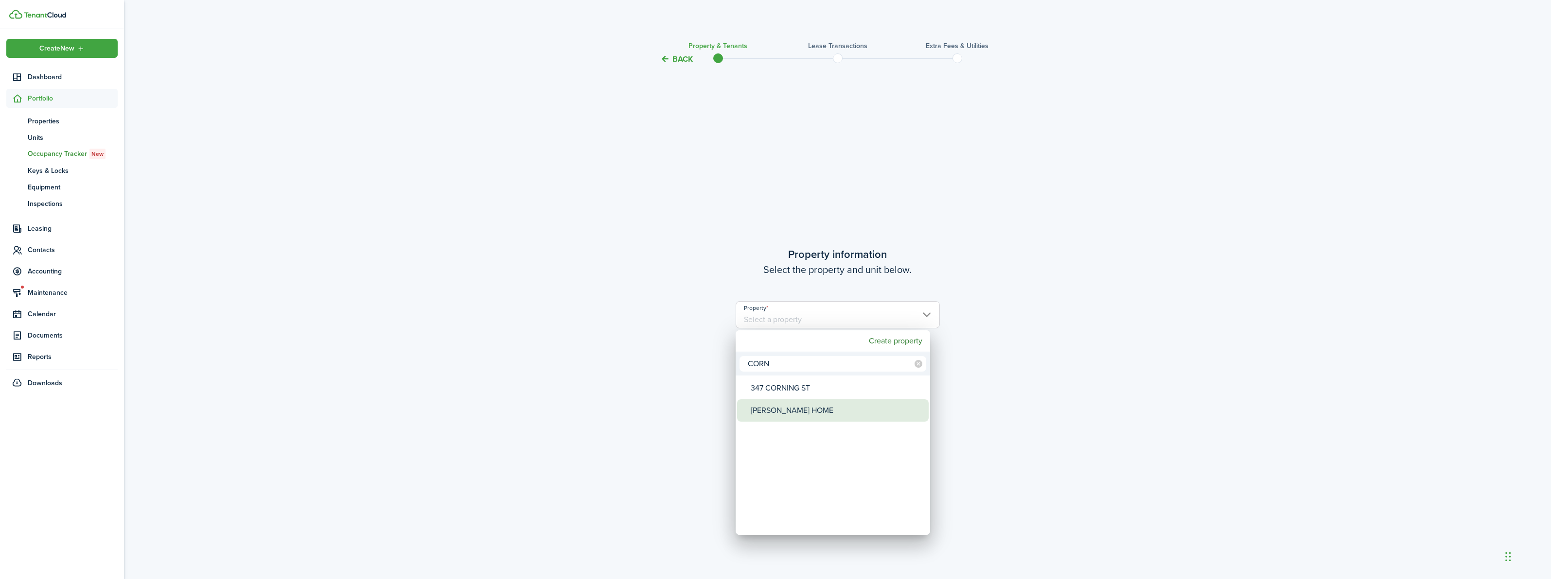
type input "CORN"
click at [797, 407] on div "[PERSON_NAME] HOME" at bounding box center [837, 411] width 172 height 22
type input "[PERSON_NAME] HOME"
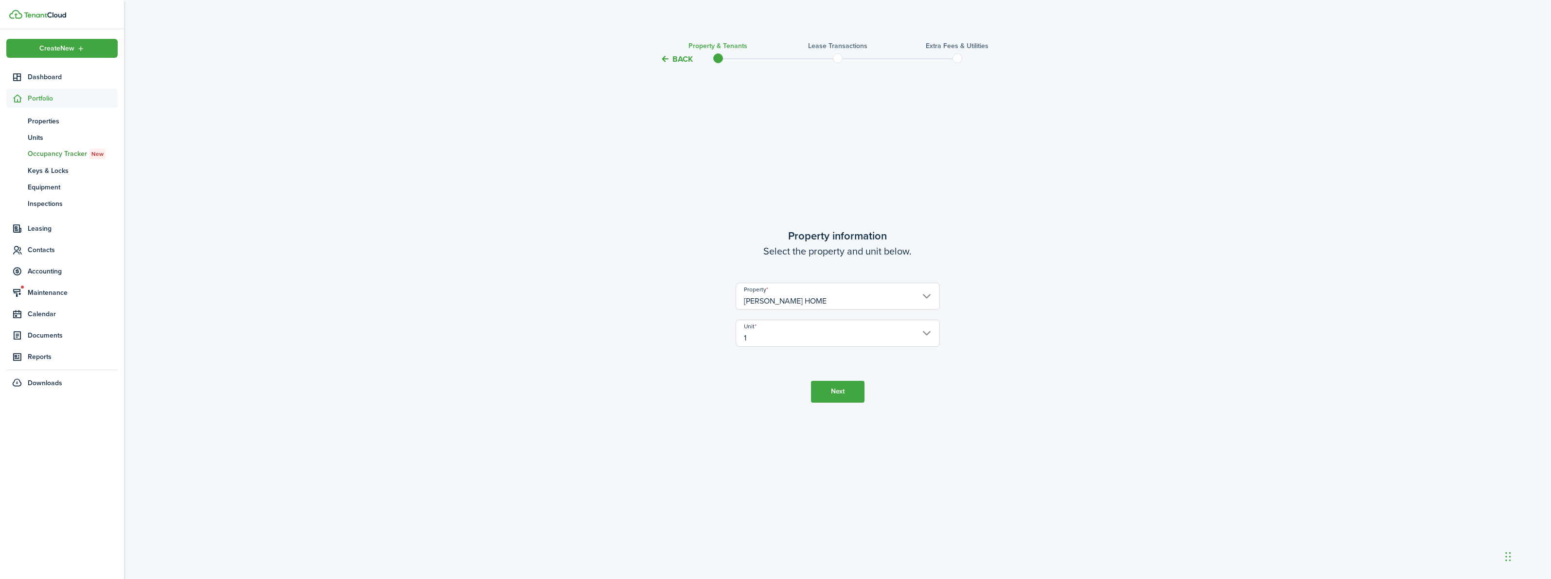
click at [828, 390] on button "Next" at bounding box center [837, 392] width 53 height 22
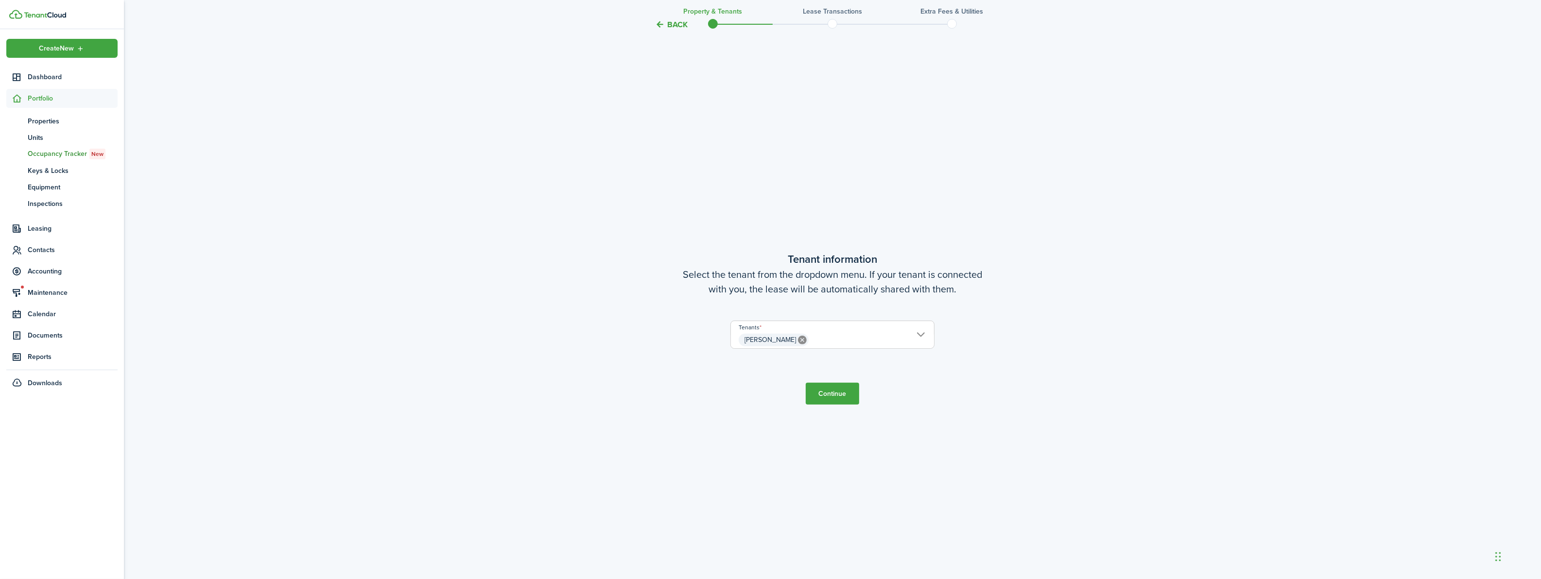
click at [828, 390] on button "Continue" at bounding box center [832, 394] width 53 height 22
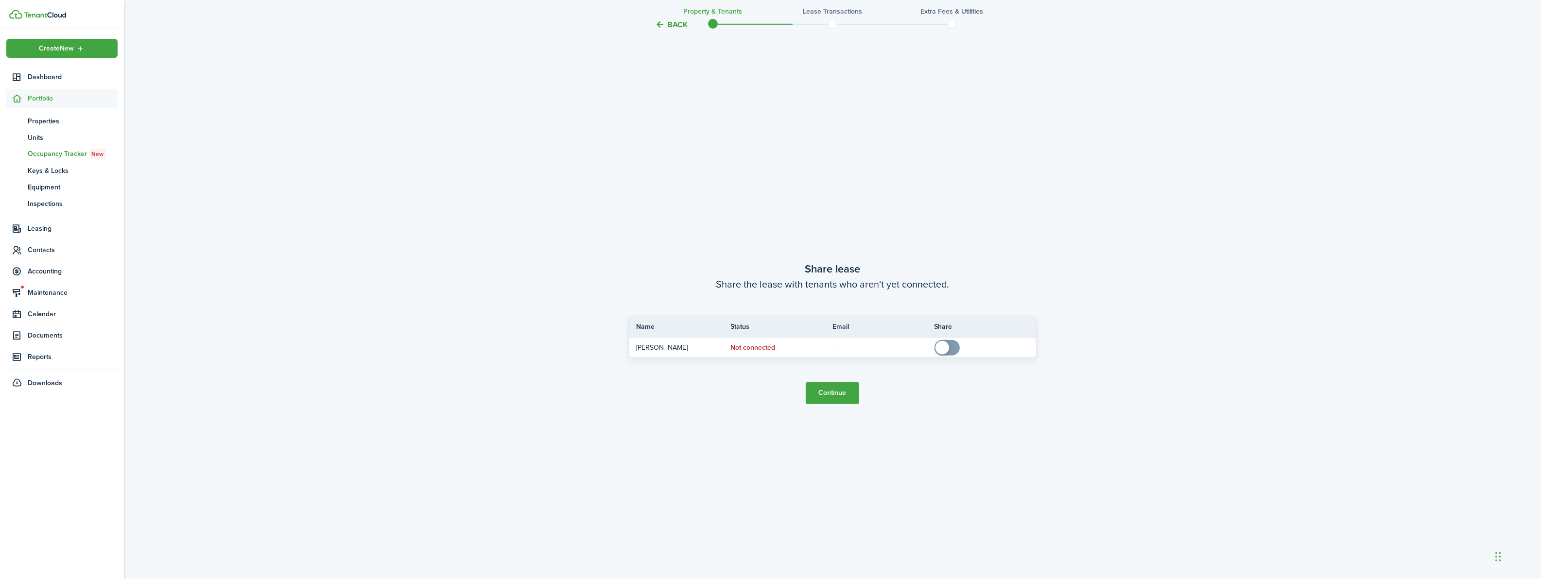
scroll to position [1094, 0]
click at [828, 390] on button "Continue" at bounding box center [832, 389] width 53 height 22
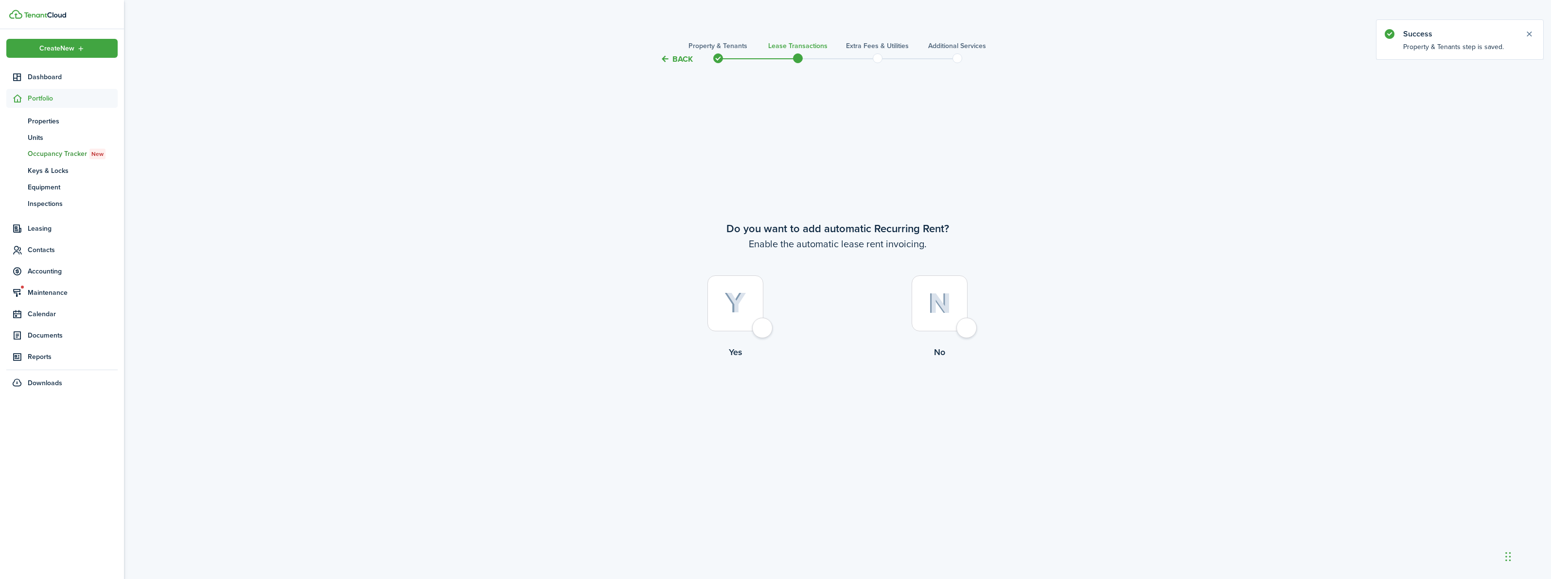
click at [763, 332] on div at bounding box center [735, 304] width 56 height 56
radio input "true"
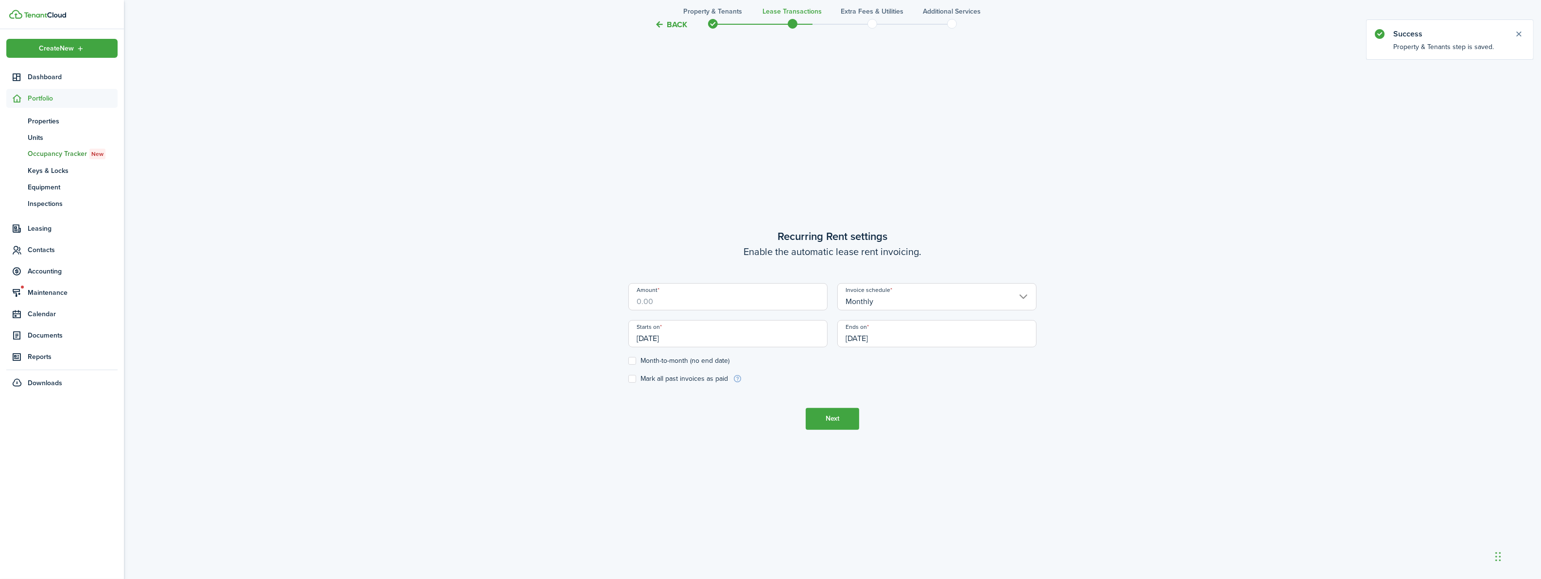
scroll to position [514, 0]
click at [690, 303] on input "Amount" at bounding box center [728, 295] width 199 height 27
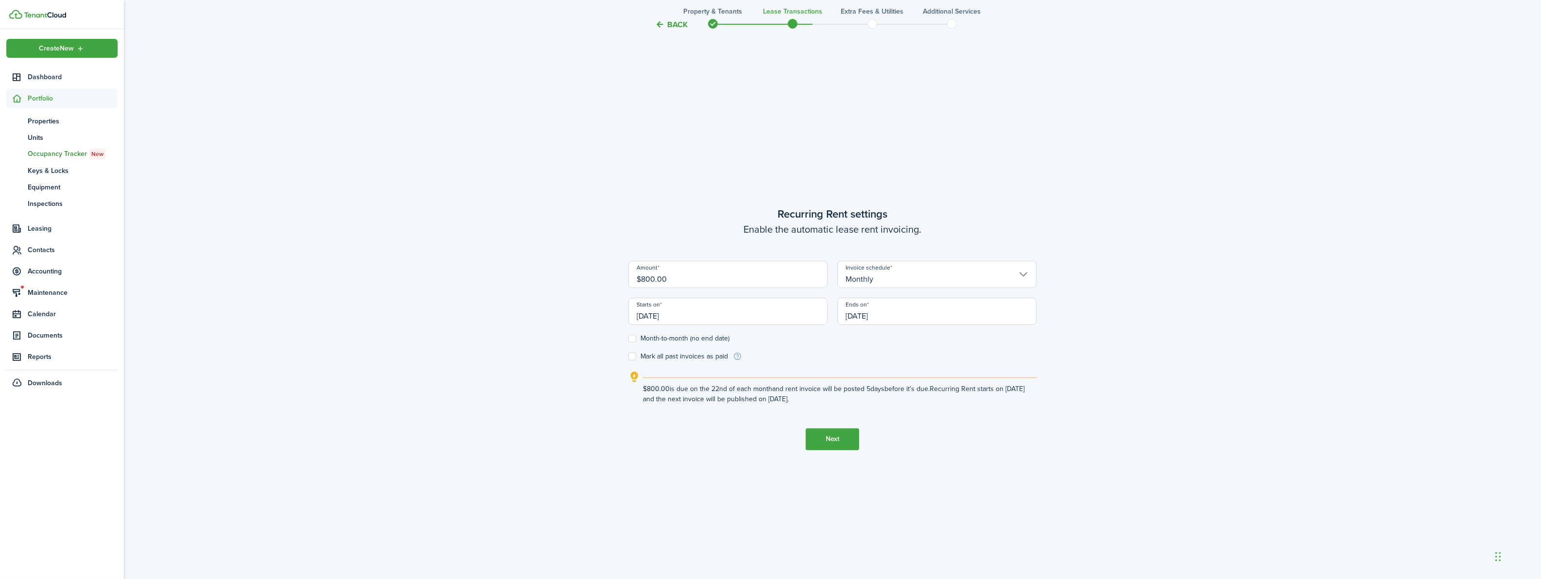
click at [679, 310] on input "[DATE]" at bounding box center [728, 311] width 199 height 27
type input "$800.00"
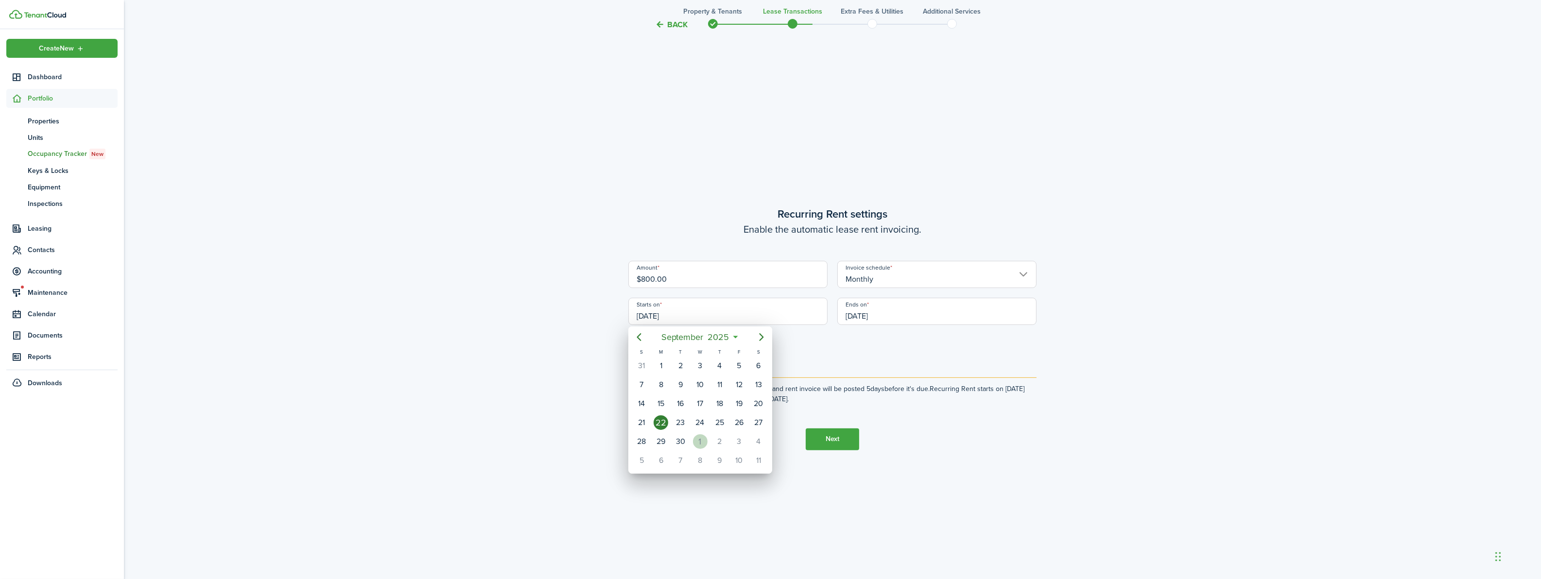
click at [698, 437] on div "1" at bounding box center [700, 442] width 15 height 15
type input "[DATE]"
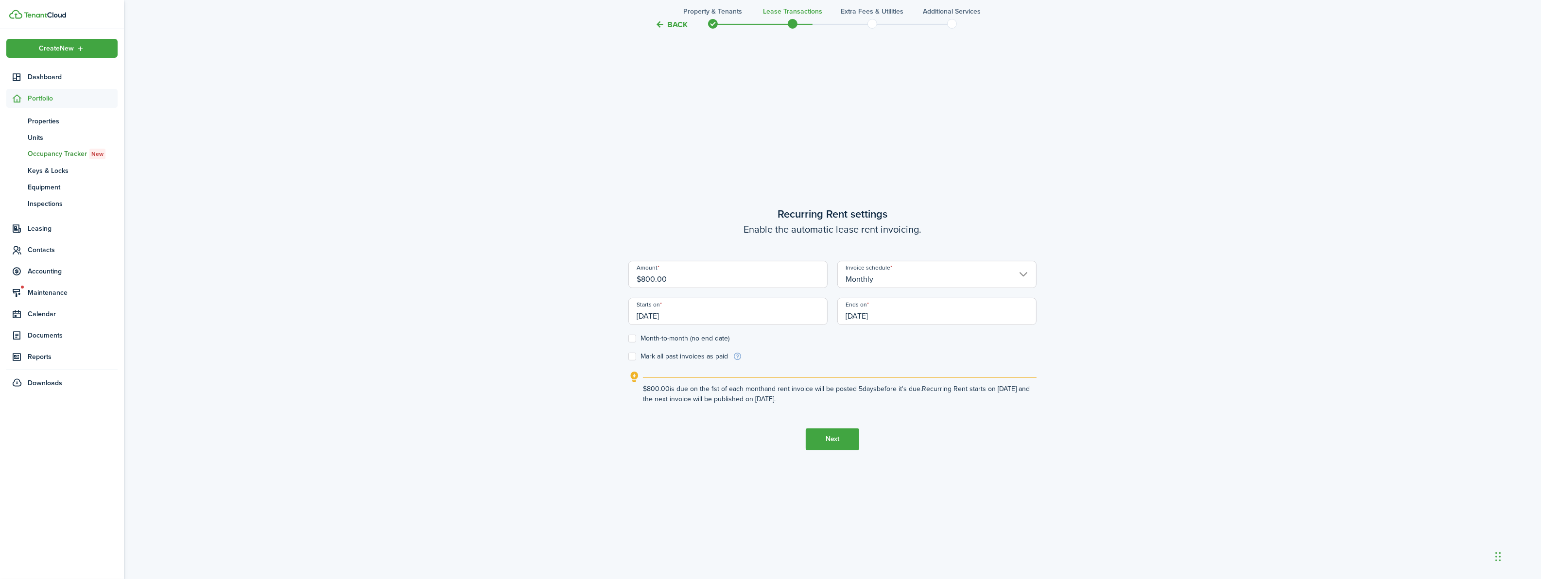
scroll to position [0, 0]
click at [892, 309] on input "[DATE]" at bounding box center [937, 311] width 199 height 27
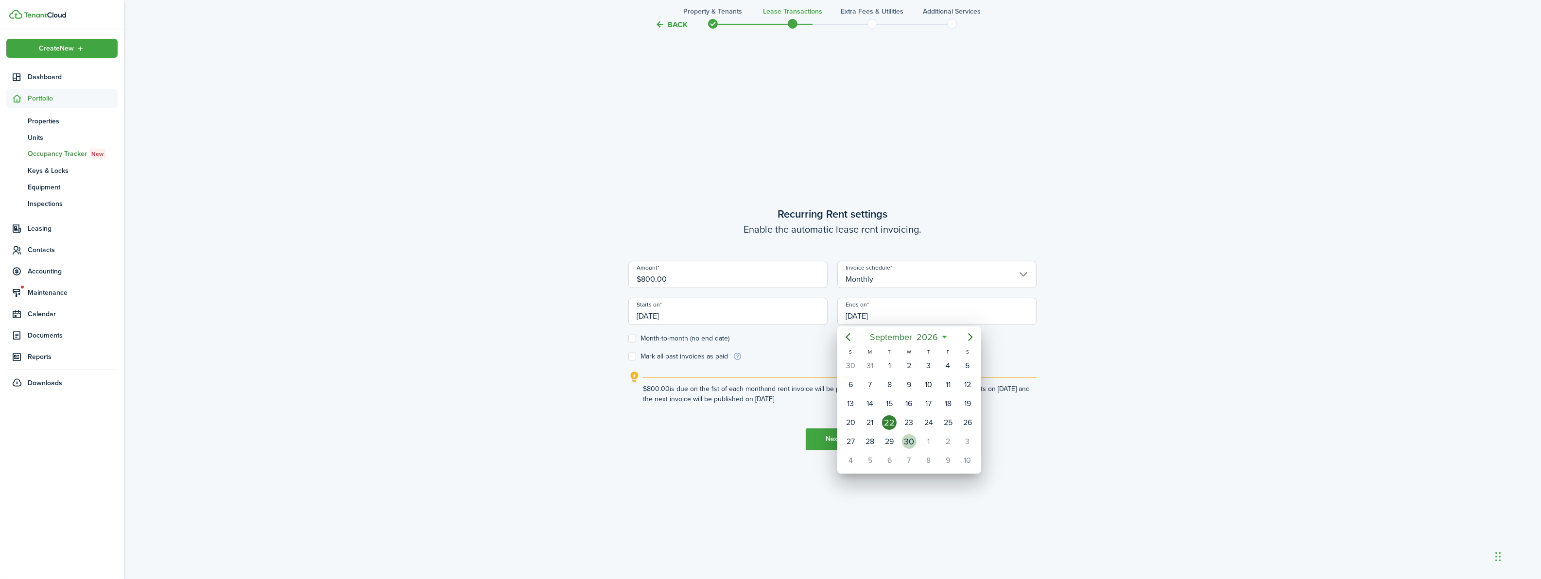
click at [912, 436] on div "30" at bounding box center [909, 442] width 15 height 15
type input "[DATE]"
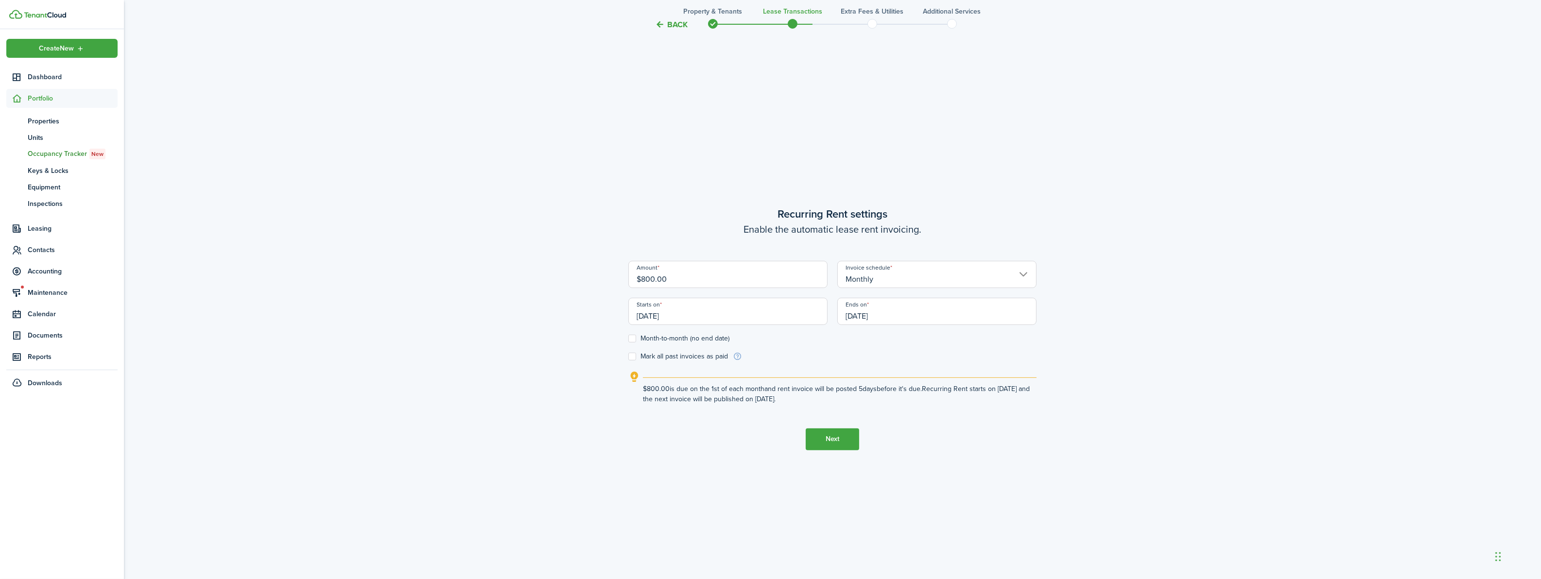
click at [828, 441] on button "Next" at bounding box center [832, 440] width 53 height 22
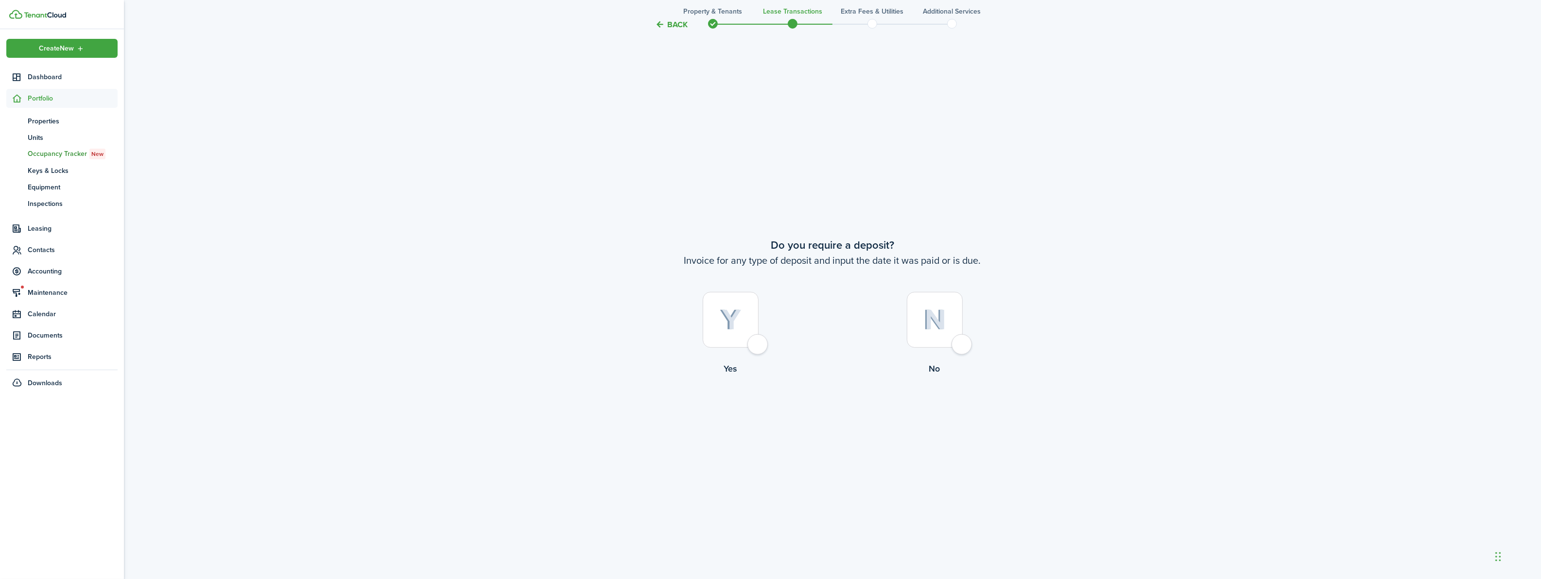
scroll to position [1094, 0]
click at [953, 338] on div at bounding box center [935, 316] width 56 height 56
radio input "true"
click at [759, 338] on div at bounding box center [731, 316] width 56 height 56
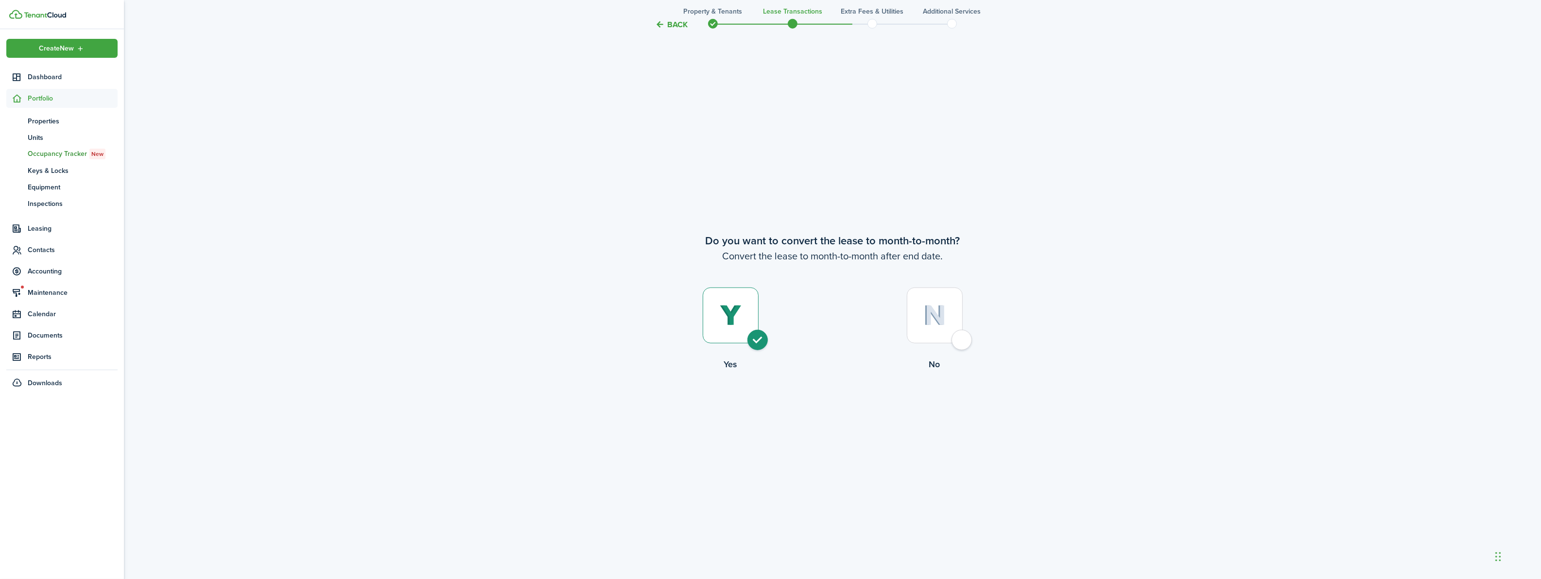
radio input "true"
click at [823, 404] on button "Continue" at bounding box center [832, 412] width 53 height 22
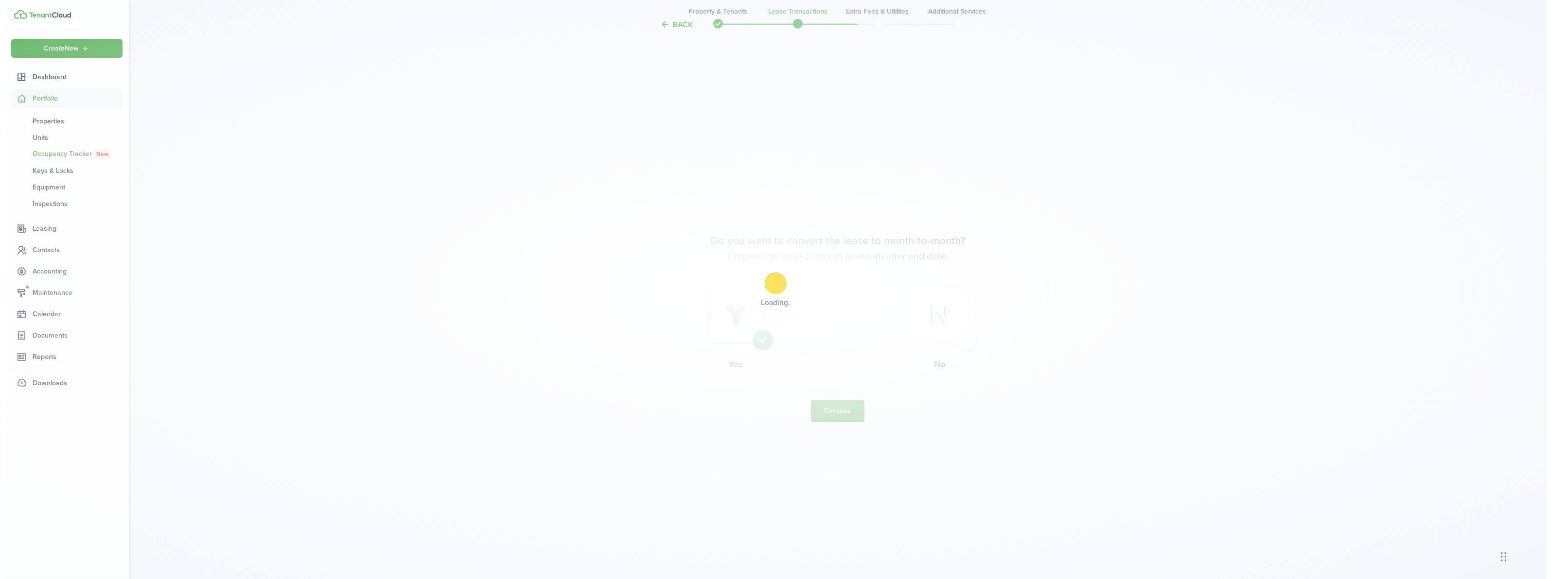
scroll to position [0, 0]
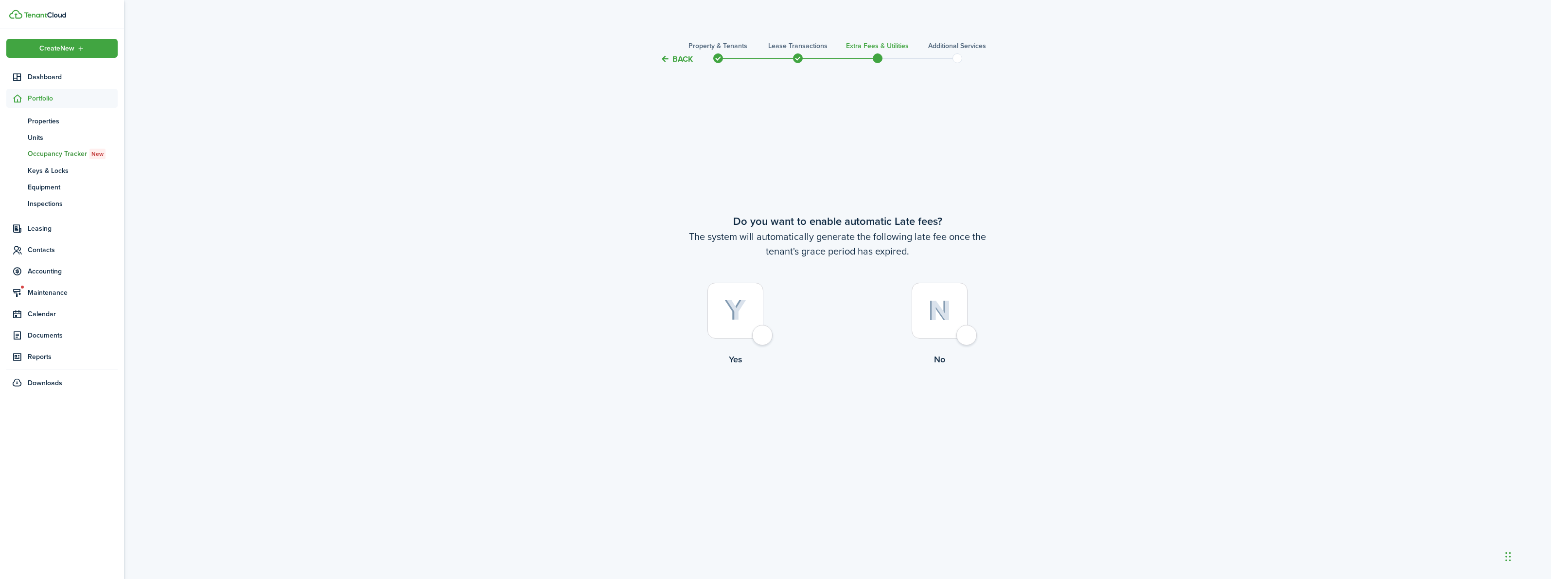
click at [752, 333] on div at bounding box center [735, 311] width 56 height 56
radio input "true"
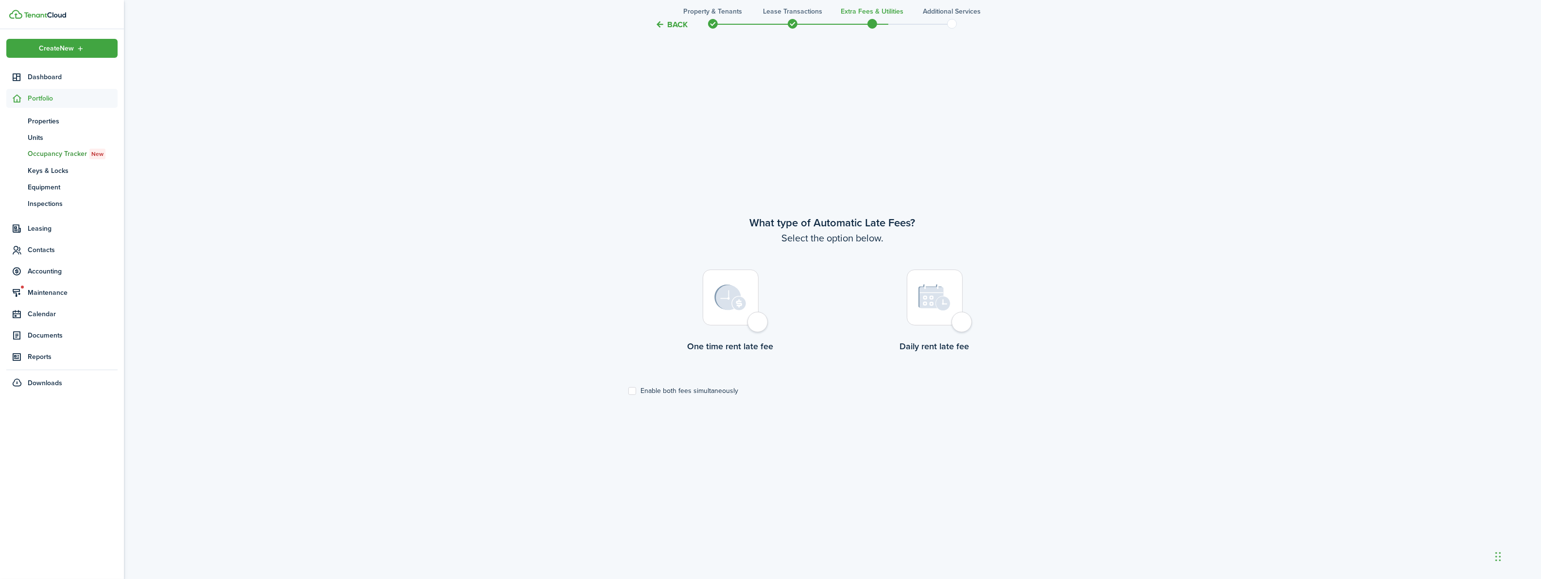
click at [758, 326] on div at bounding box center [731, 298] width 56 height 56
radio input "true"
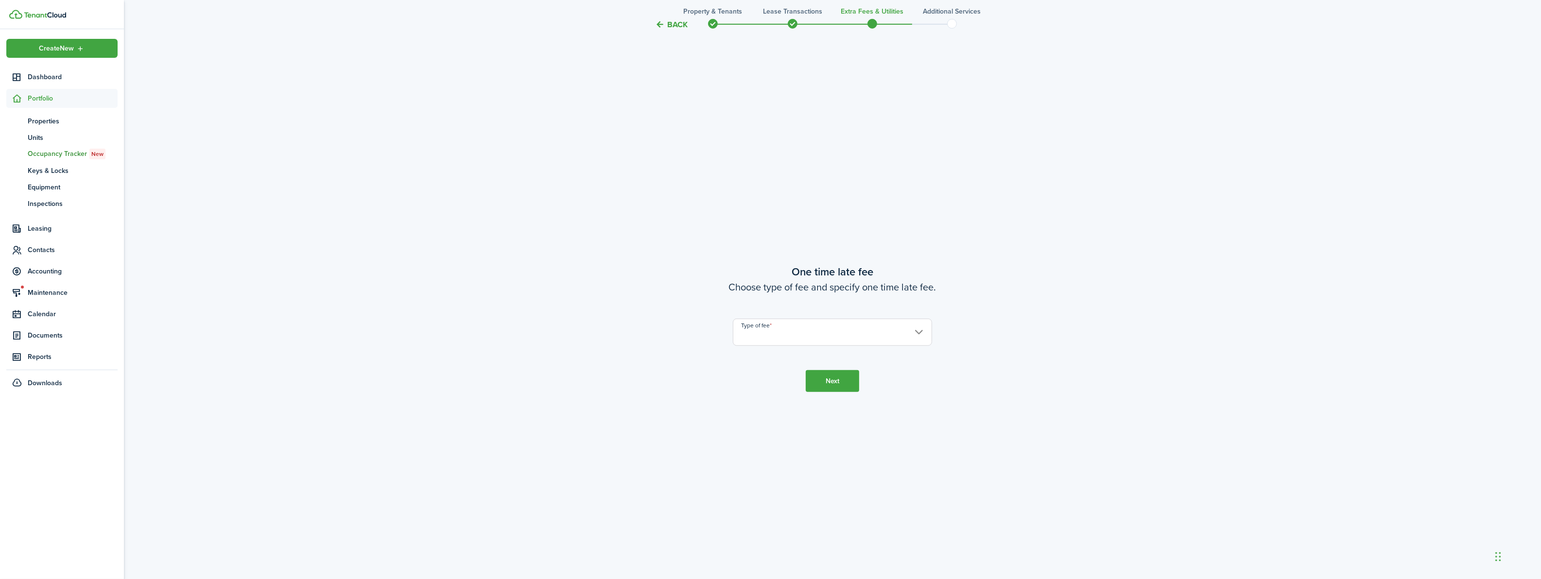
scroll to position [1094, 0]
click at [759, 333] on input "Type of fee" at bounding box center [832, 331] width 199 height 27
click at [762, 362] on div "Fixed amount" at bounding box center [807, 357] width 119 height 17
type input "Fixed amount"
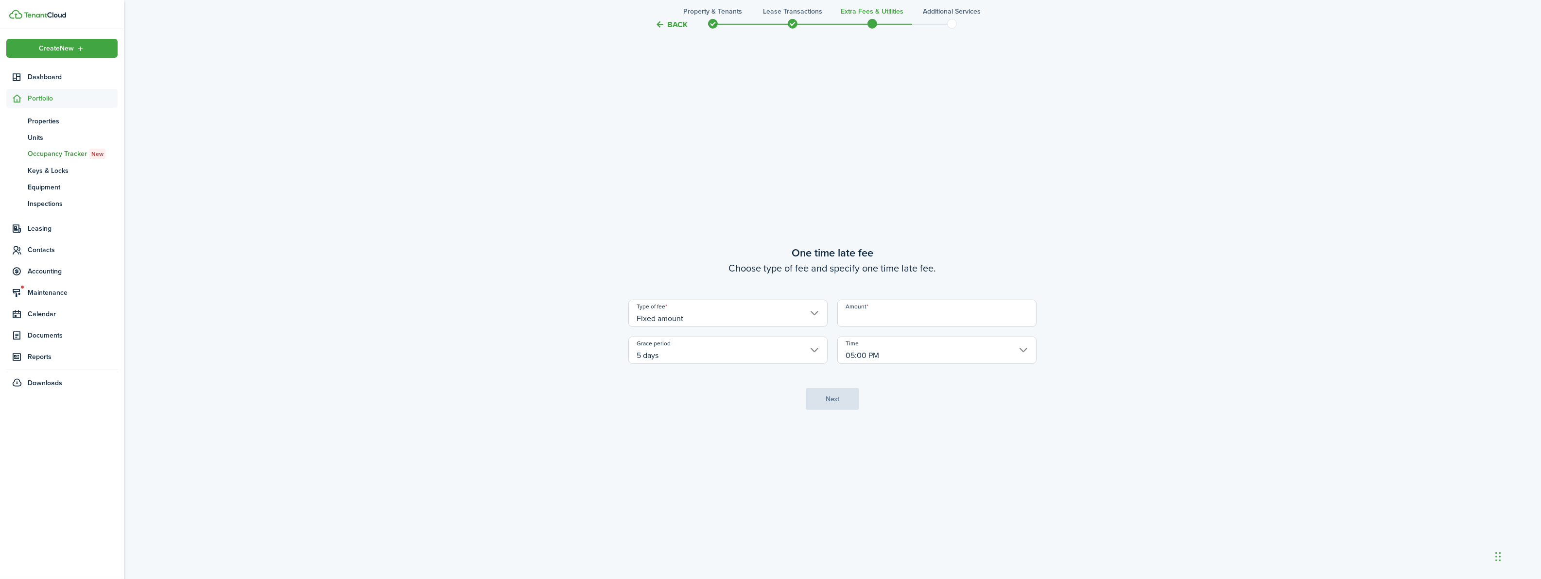
click at [864, 318] on input "Amount" at bounding box center [937, 313] width 199 height 27
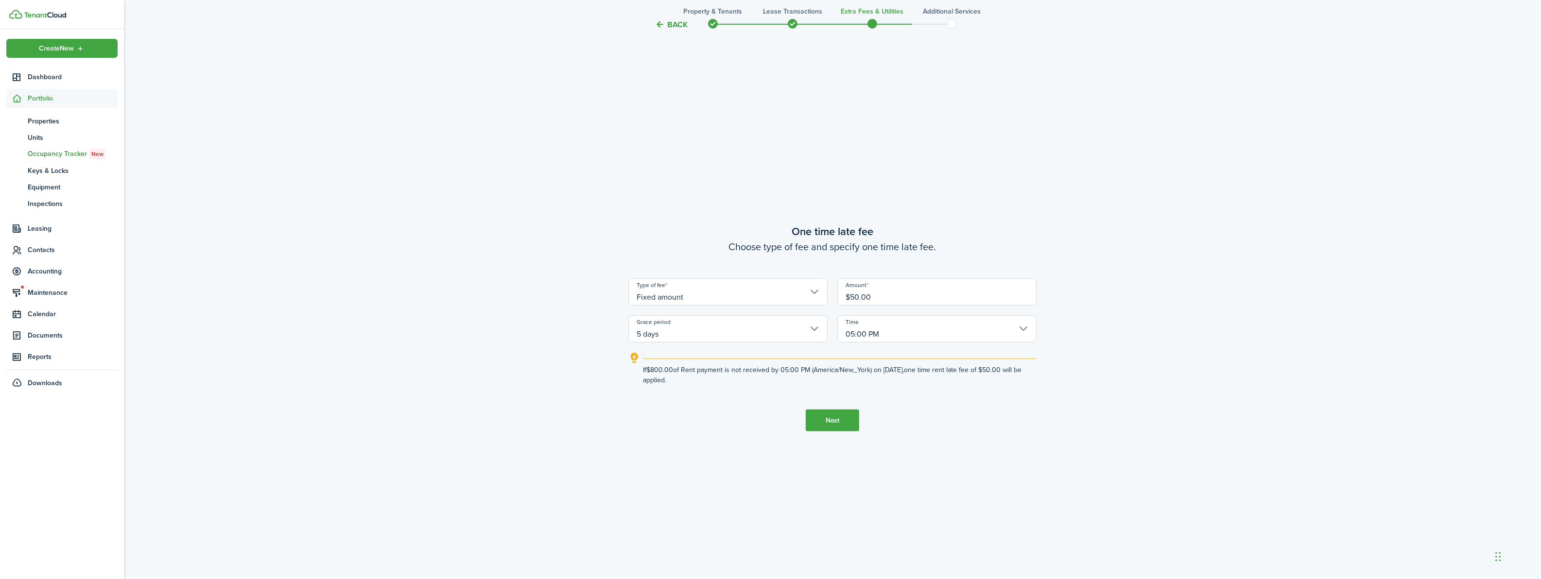
type input "$50.00"
click at [828, 415] on button "Next" at bounding box center [832, 421] width 53 height 22
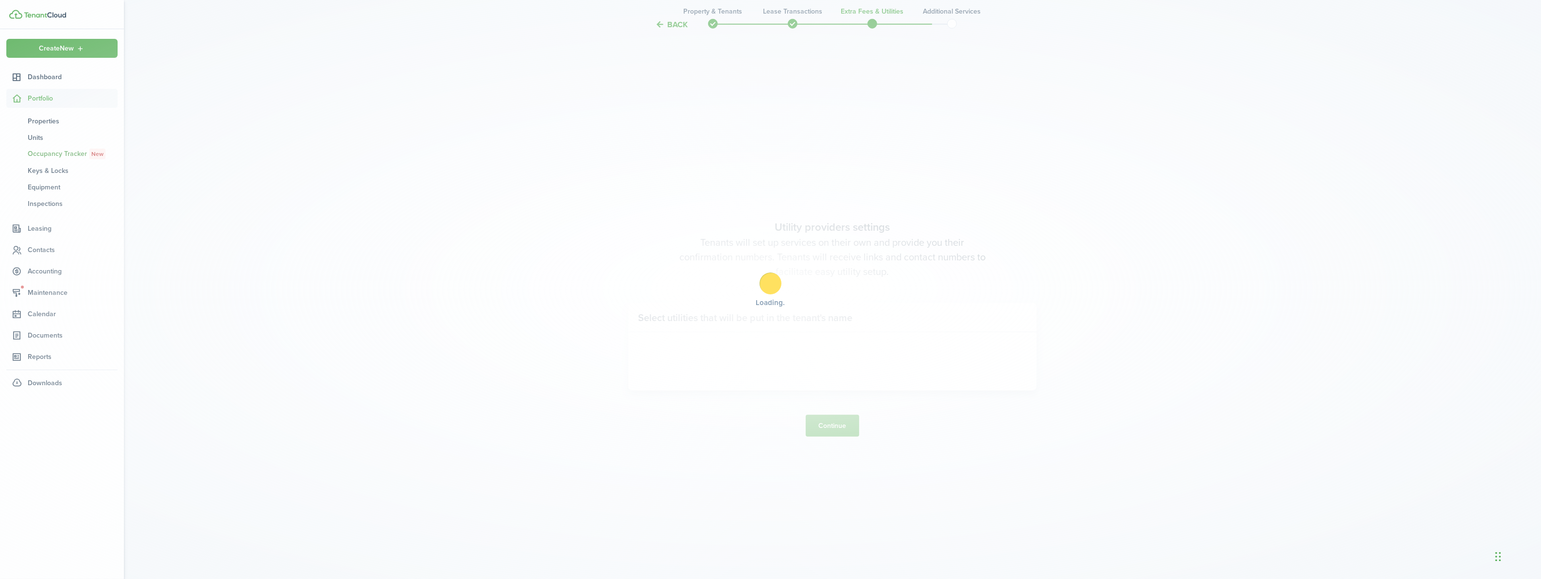
scroll to position [1674, 0]
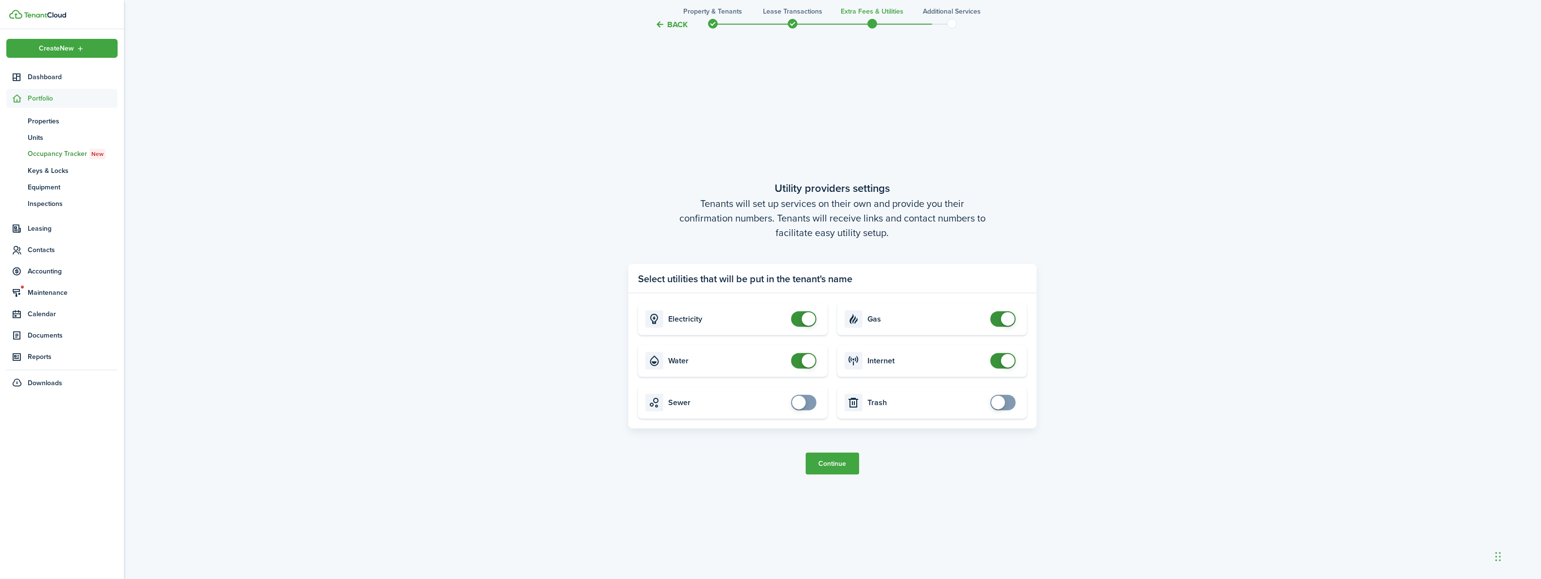
click at [837, 463] on button "Continue" at bounding box center [832, 464] width 53 height 22
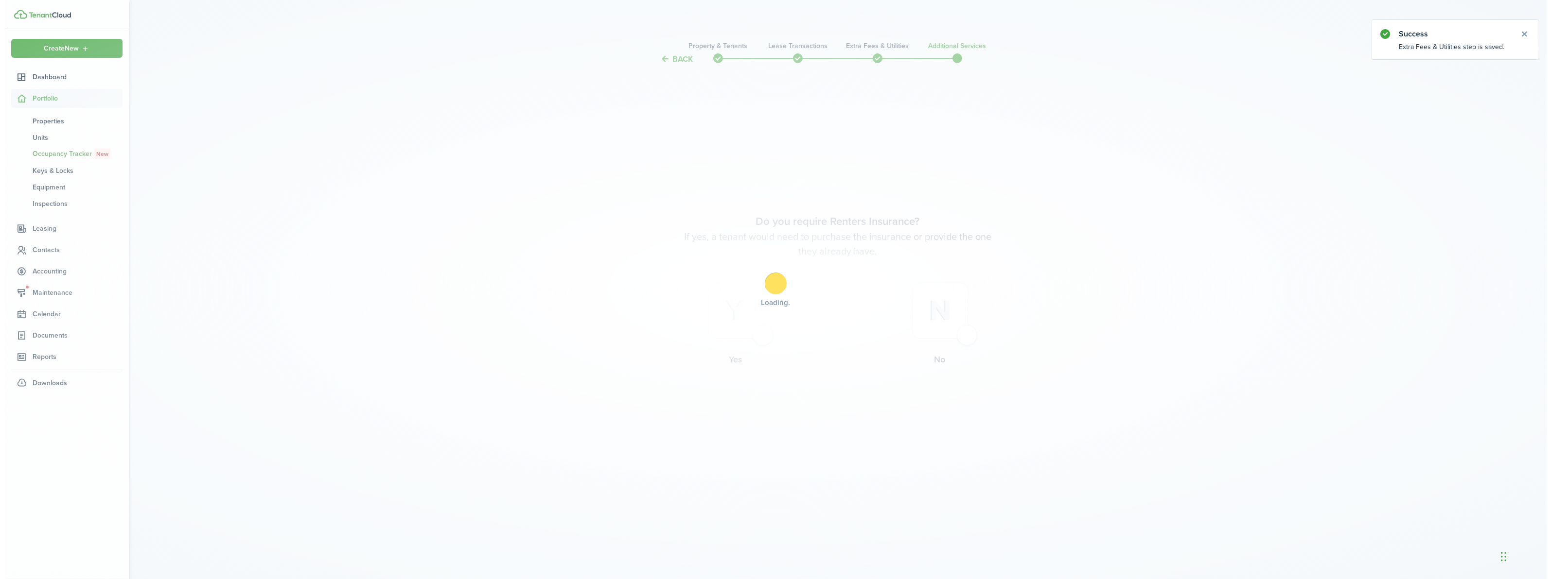
scroll to position [0, 0]
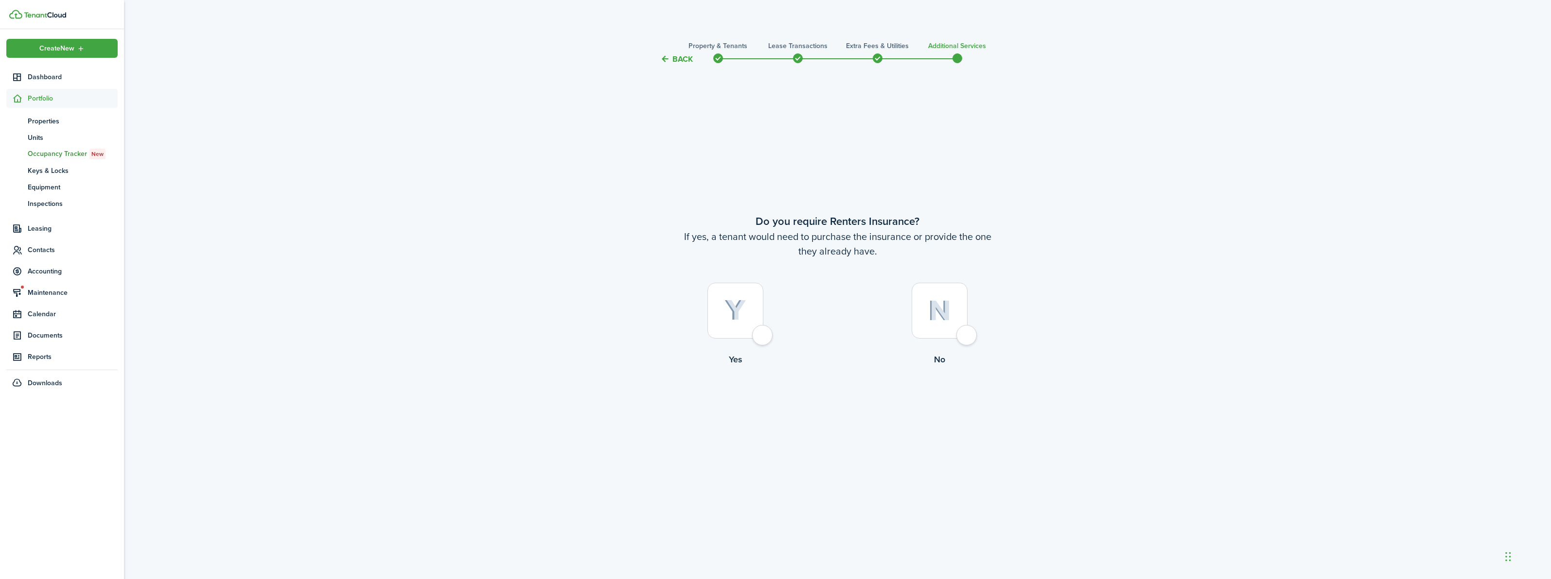
click at [760, 335] on div at bounding box center [735, 311] width 56 height 56
radio input "true"
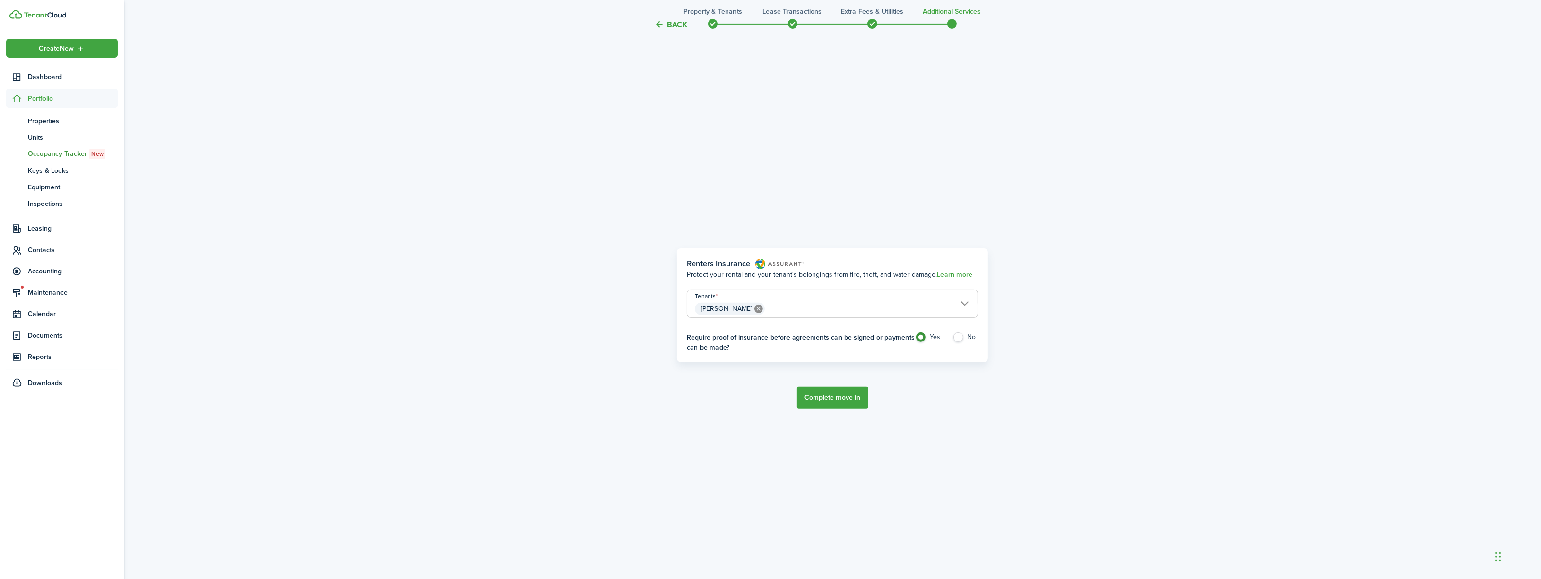
scroll to position [514, 0]
click at [963, 337] on label "No" at bounding box center [966, 339] width 26 height 15
radio input "false"
radio input "true"
click at [848, 399] on button "Complete move in" at bounding box center [832, 397] width 71 height 22
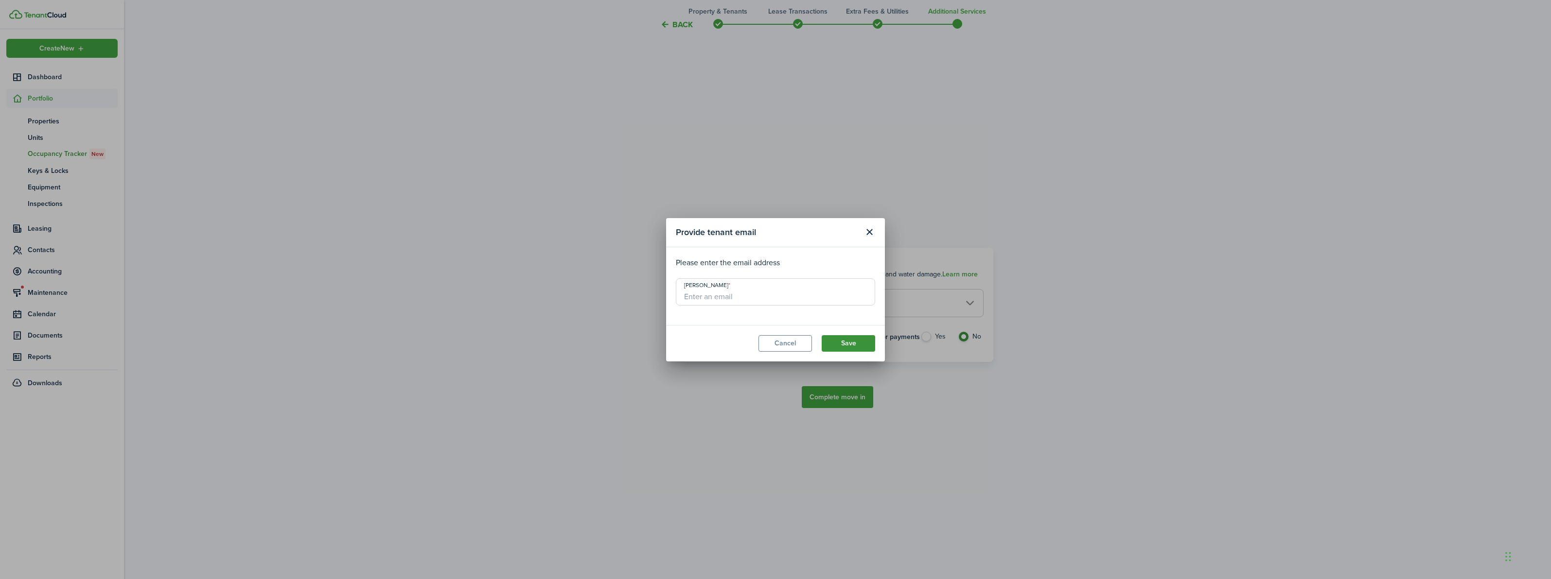
click at [831, 343] on button "Save" at bounding box center [847, 343] width 53 height 17
click at [778, 342] on button "Cancel" at bounding box center [784, 343] width 53 height 17
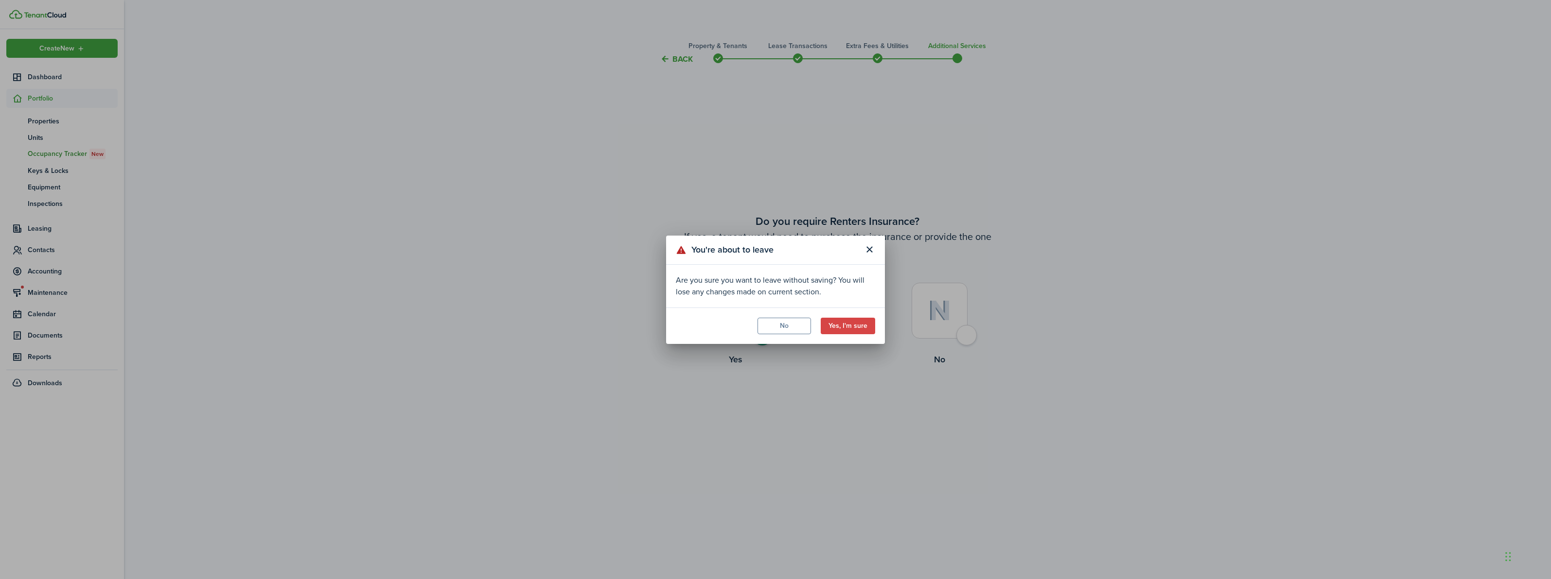
drag, startPoint x: 869, startPoint y: 248, endPoint x: 848, endPoint y: 239, distance: 23.1
click at [869, 248] on button "Close modal" at bounding box center [869, 250] width 17 height 17
click at [865, 327] on button "Yes, I'm sure" at bounding box center [848, 326] width 54 height 17
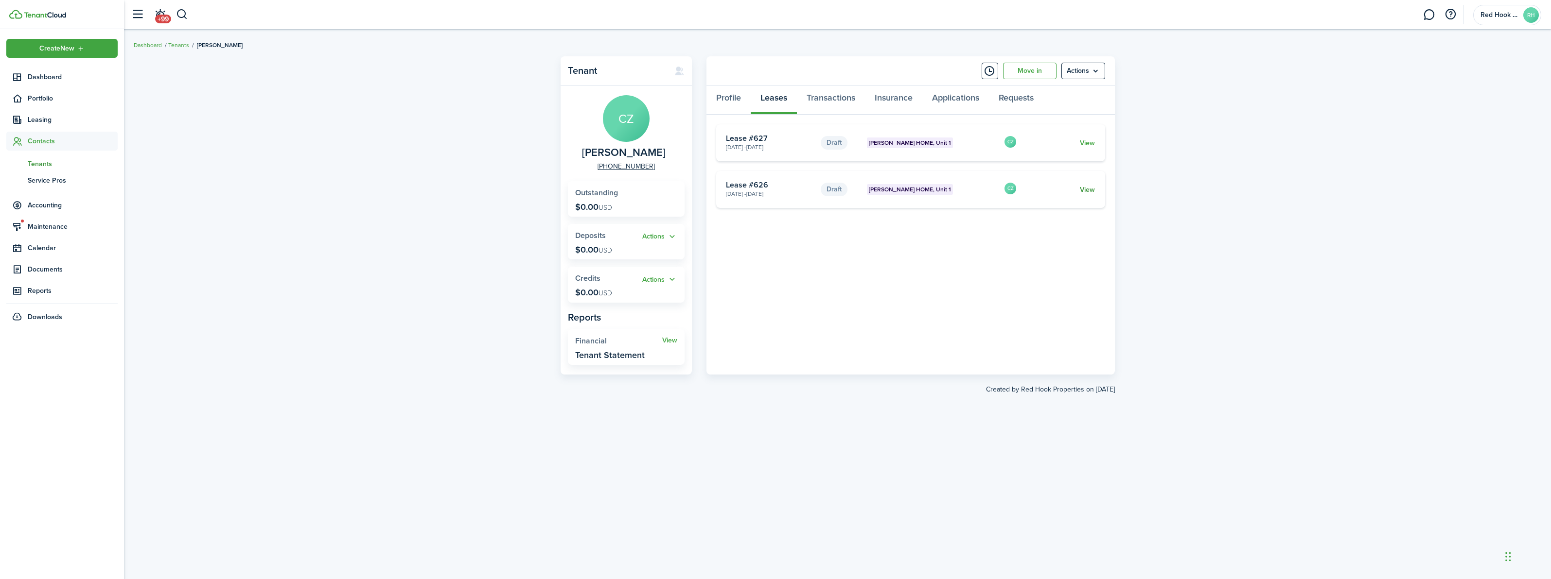
click at [1085, 187] on link "View" at bounding box center [1087, 190] width 15 height 10
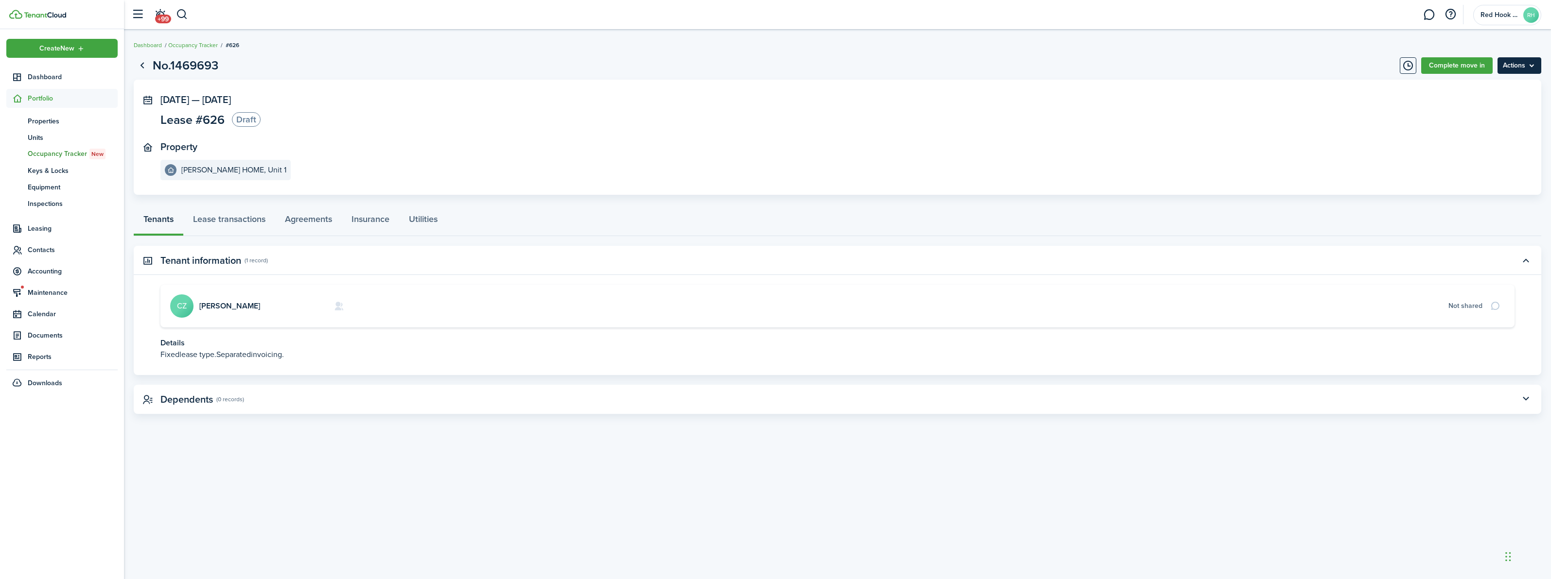
click at [1522, 63] on menu-btn "Actions" at bounding box center [1519, 65] width 44 height 17
click at [1481, 83] on button "Delete" at bounding box center [1498, 87] width 85 height 17
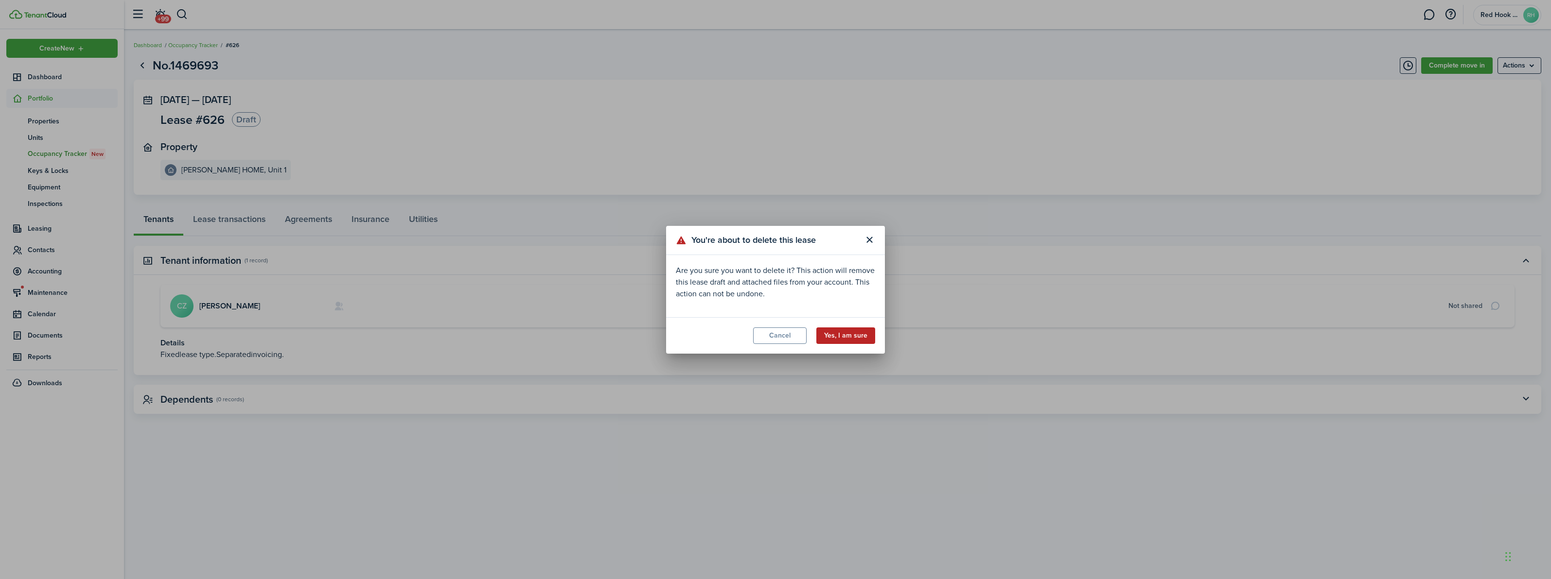
click at [834, 334] on button "Yes, I am sure" at bounding box center [845, 336] width 59 height 17
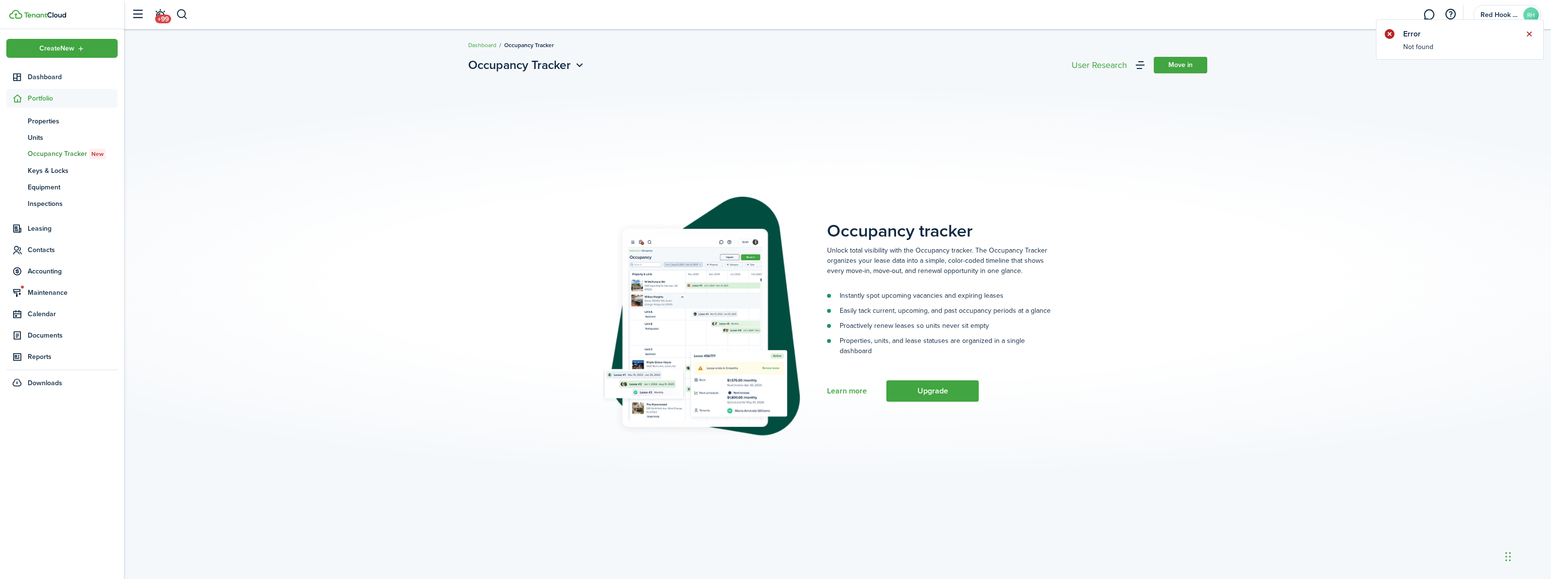
click at [1534, 35] on button "Close notify" at bounding box center [1529, 34] width 14 height 14
click at [134, 16] on button "button" at bounding box center [137, 14] width 18 height 18
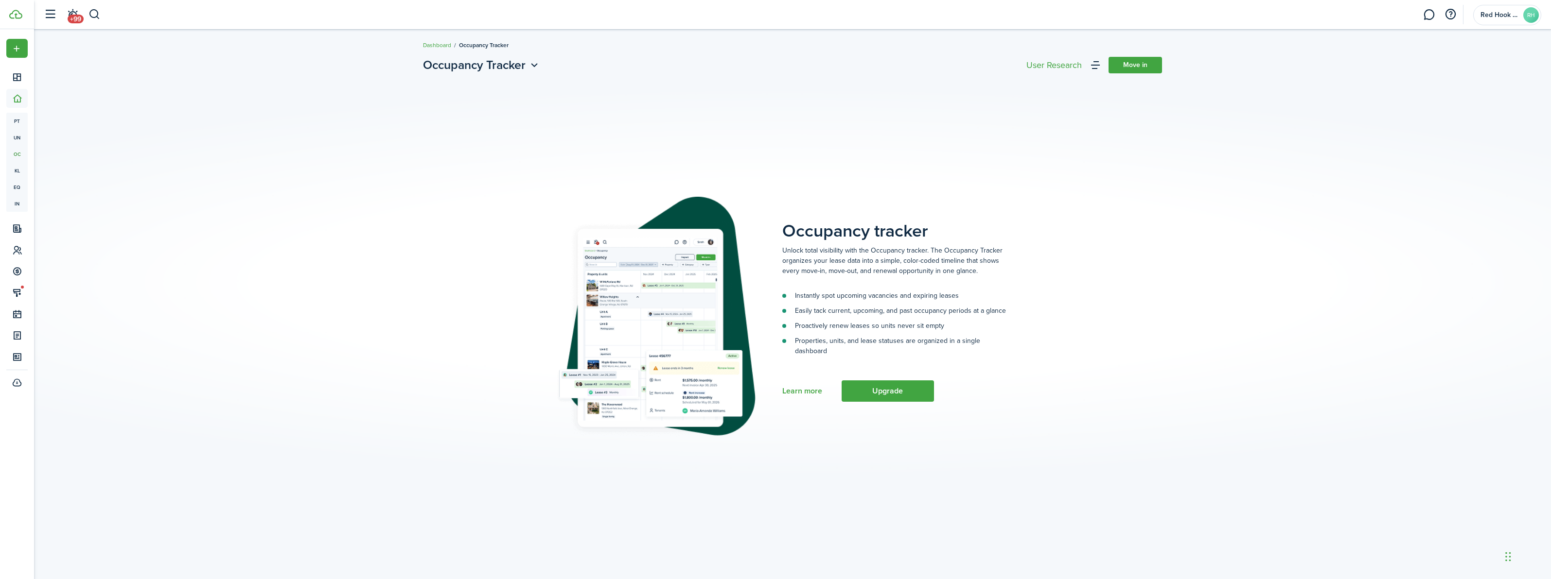
drag, startPoint x: 1141, startPoint y: 244, endPoint x: 1158, endPoint y: 208, distance: 40.0
click at [1146, 242] on placeholder-page "Occupancy tracker Unlock total visibility with the Occupancy tracker. The Occup…" at bounding box center [792, 317] width 739 height 241
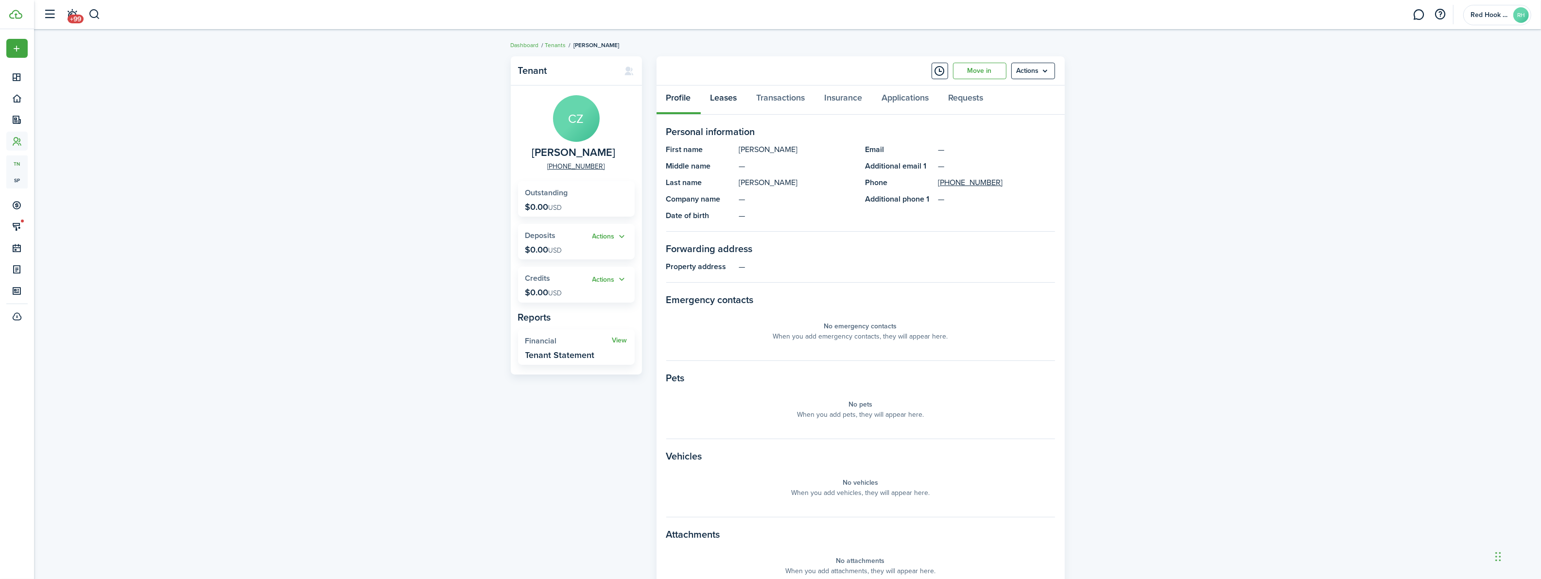
click at [715, 94] on link "Leases" at bounding box center [724, 100] width 46 height 29
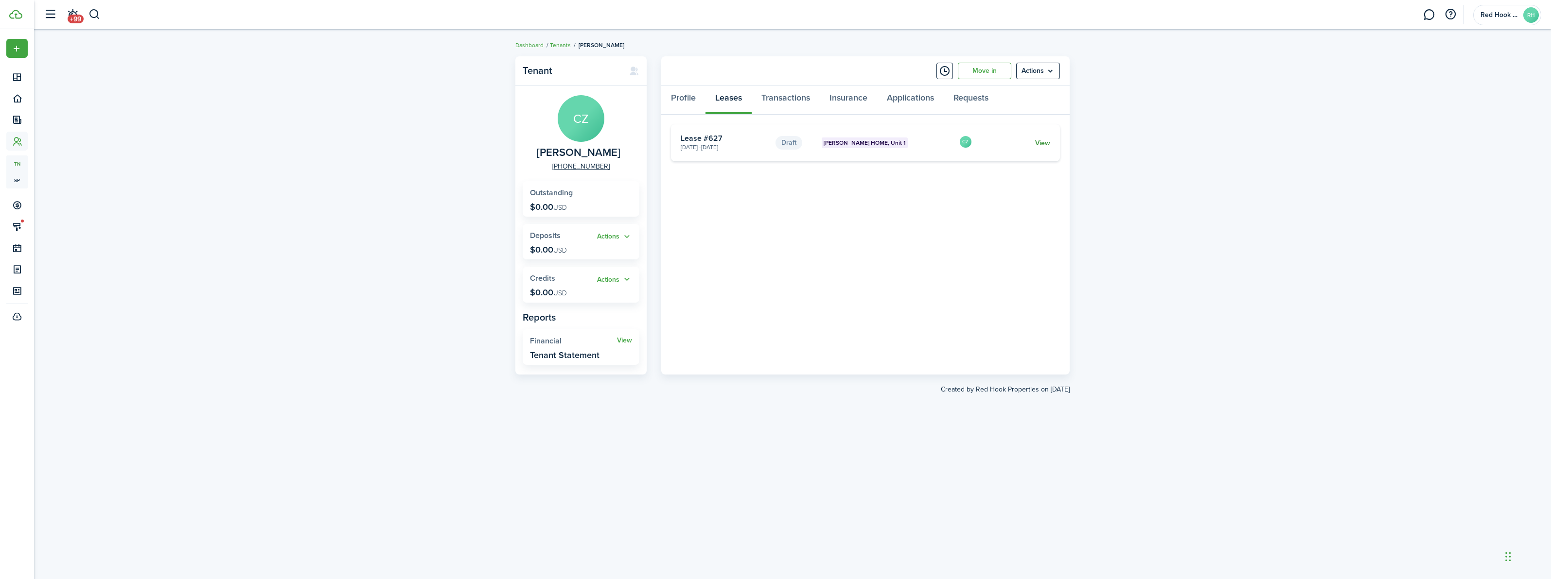
click at [1044, 143] on link "View" at bounding box center [1042, 143] width 15 height 10
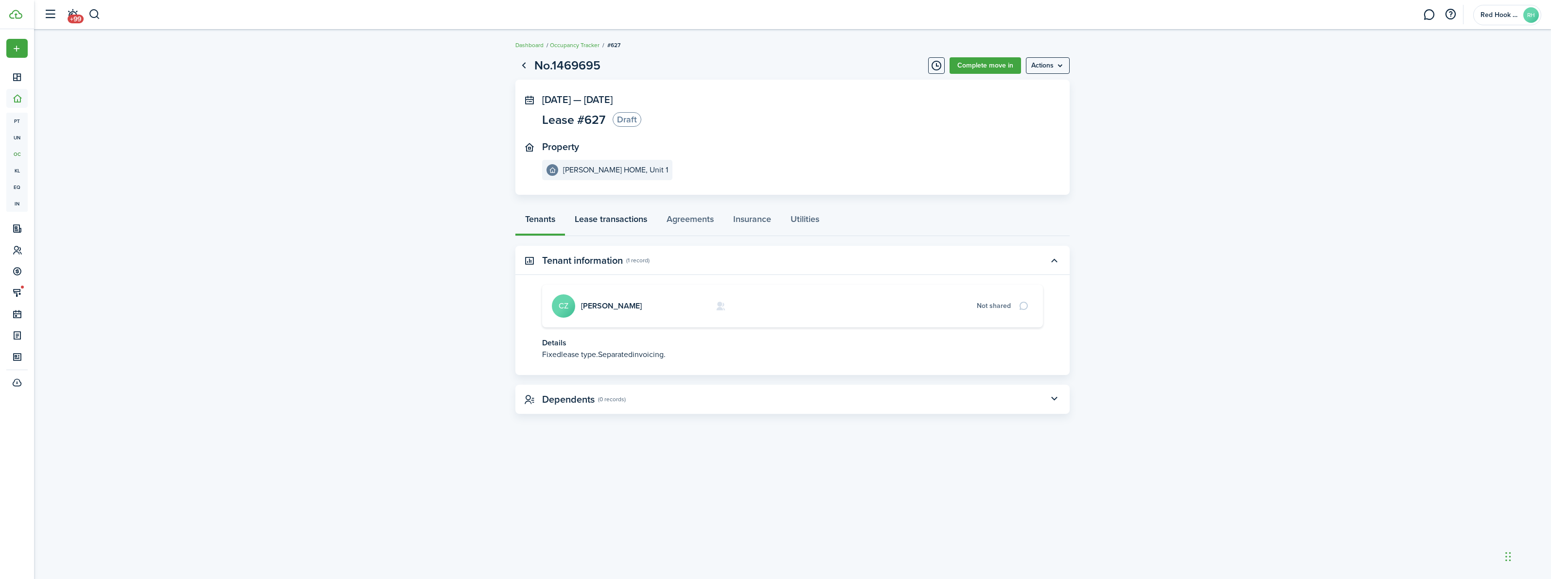
click at [593, 214] on link "Lease transactions" at bounding box center [611, 221] width 92 height 29
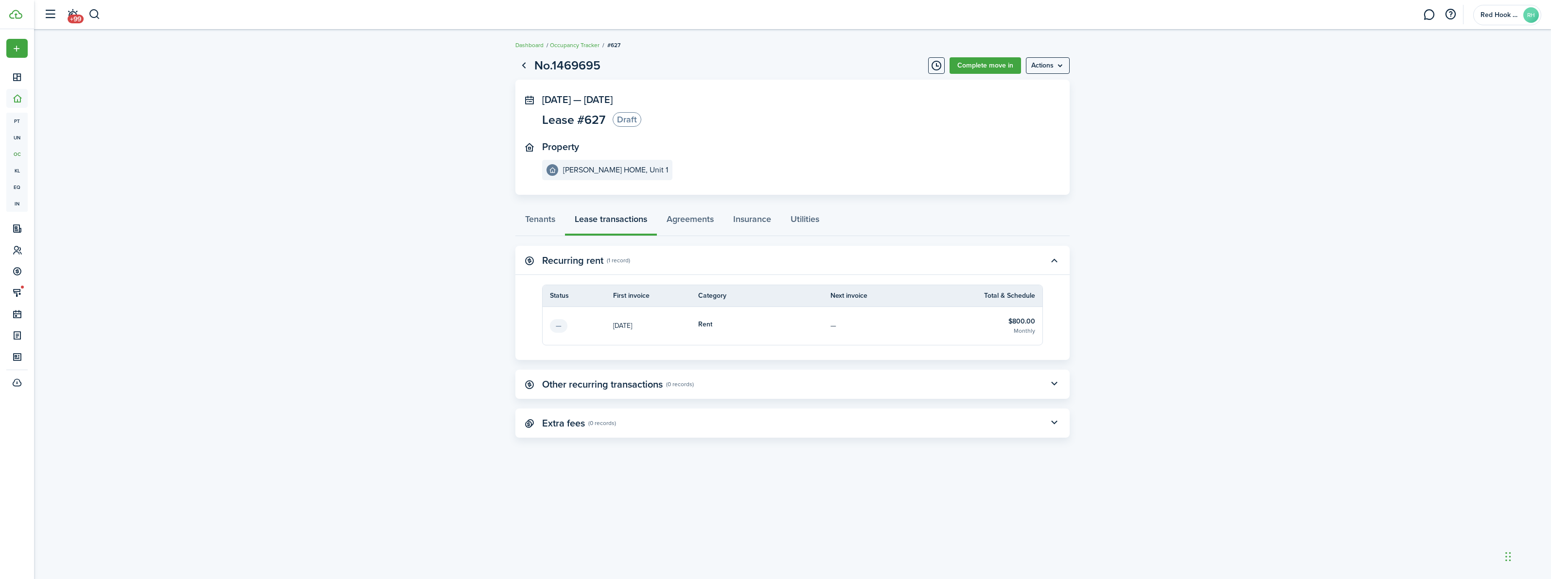
click at [1013, 319] on tbody "— Oct 01, 2025 Rent — $800.00 Monthly" at bounding box center [792, 326] width 500 height 38
click at [557, 327] on tbody "— Oct 01, 2025 Rent — $800.00 Monthly" at bounding box center [792, 326] width 500 height 38
click at [448, 229] on lease-view "No.1469695 Complete move in Actions Oct 01, 2025 — Sep 30, 2026 Lease #627 Draf…" at bounding box center [792, 247] width 1517 height 391
